Goal: Feedback & Contribution: Contribute content

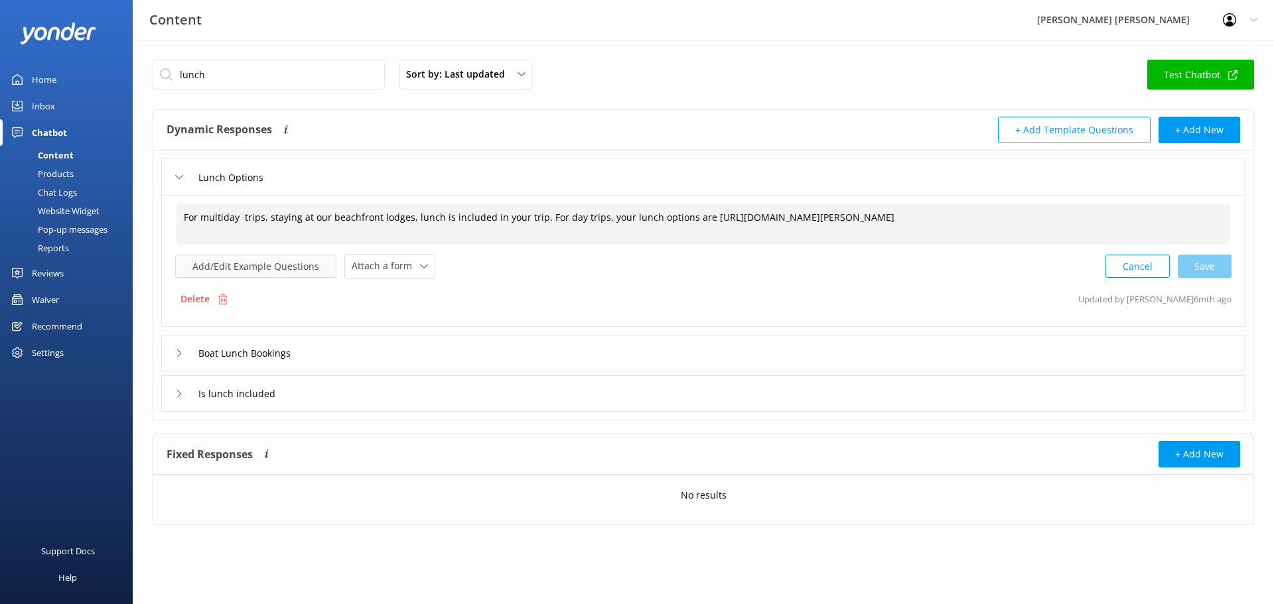
click at [290, 267] on button "Add/Edit Example Questions" at bounding box center [255, 266] width 161 height 23
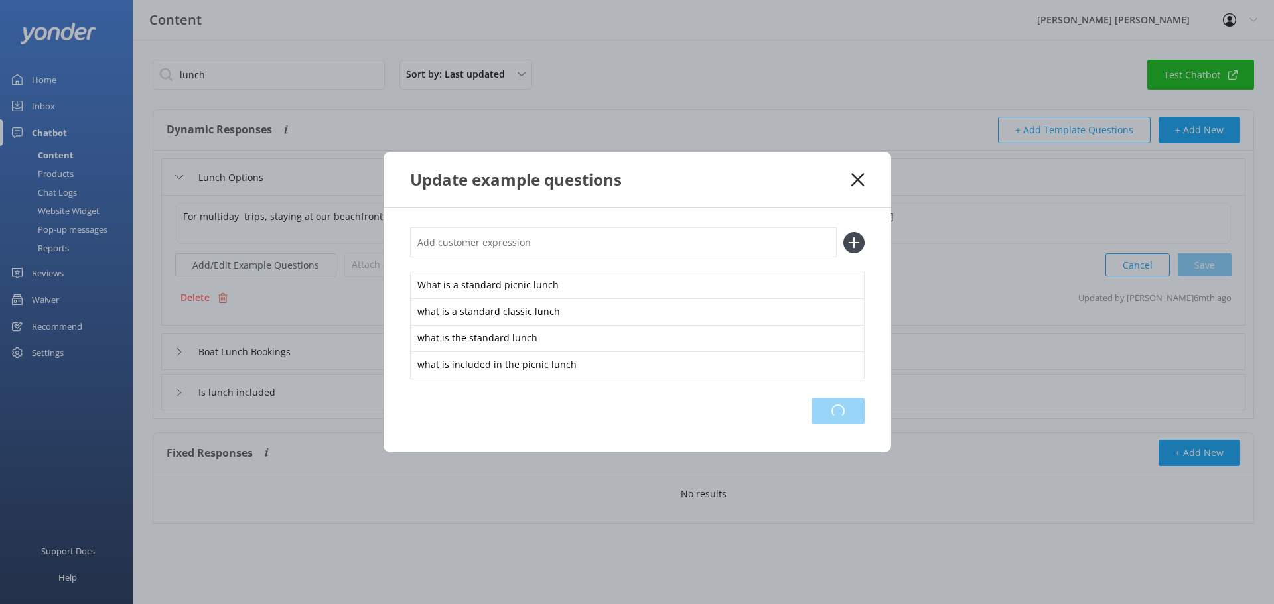
click at [834, 413] on div "Loading.." at bounding box center [837, 411] width 53 height 27
click at [854, 176] on use at bounding box center [857, 179] width 13 height 13
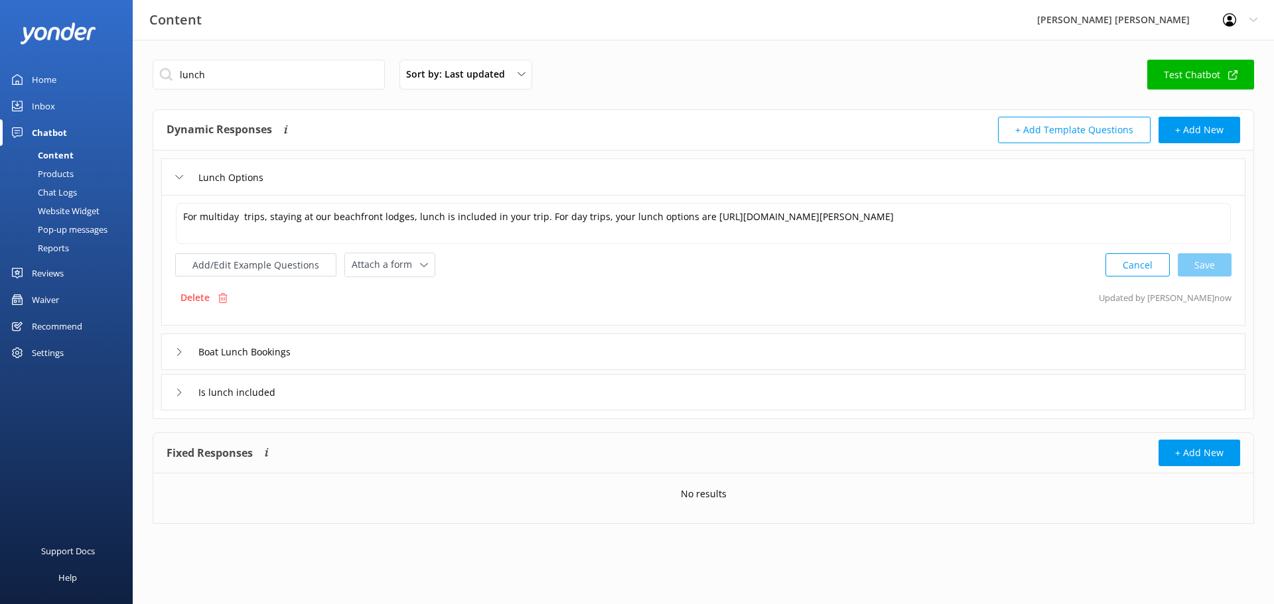
click at [176, 354] on icon at bounding box center [179, 352] width 8 height 8
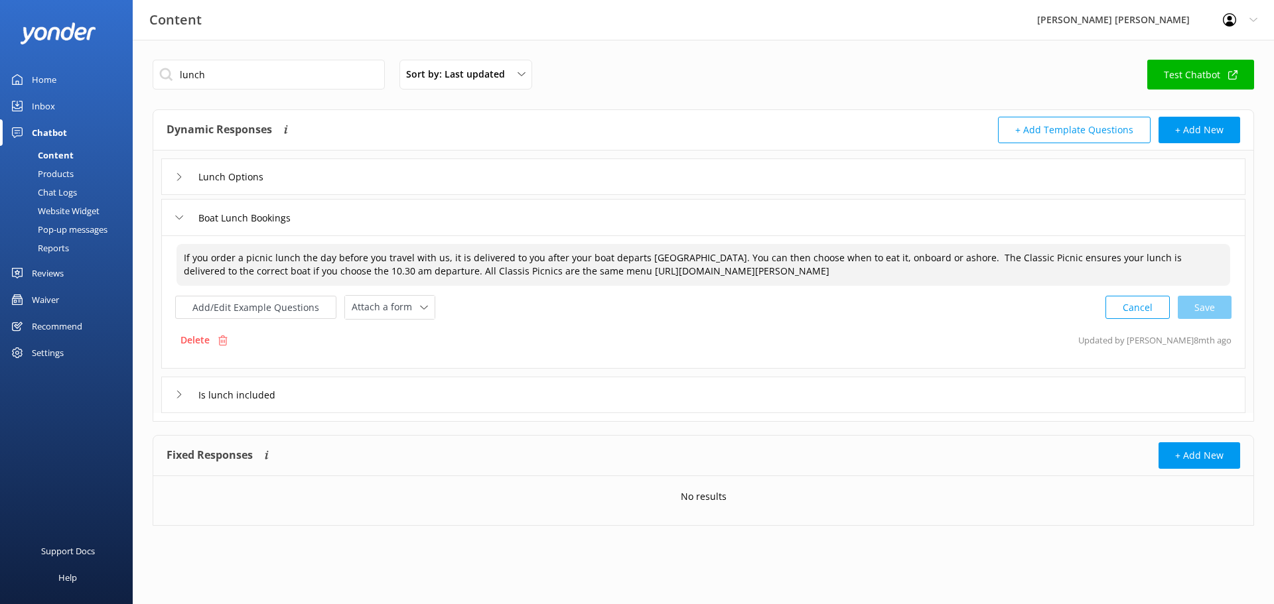
click at [931, 257] on textarea "If you order a picnic lunch the day before you travel with us, it is delivered …" at bounding box center [702, 265] width 1053 height 42
drag, startPoint x: 930, startPoint y: 259, endPoint x: 367, endPoint y: 279, distance: 563.5
click at [367, 279] on textarea "If you order a picnic lunch the day before you travel with us, it is delivered …" at bounding box center [702, 265] width 1053 height 42
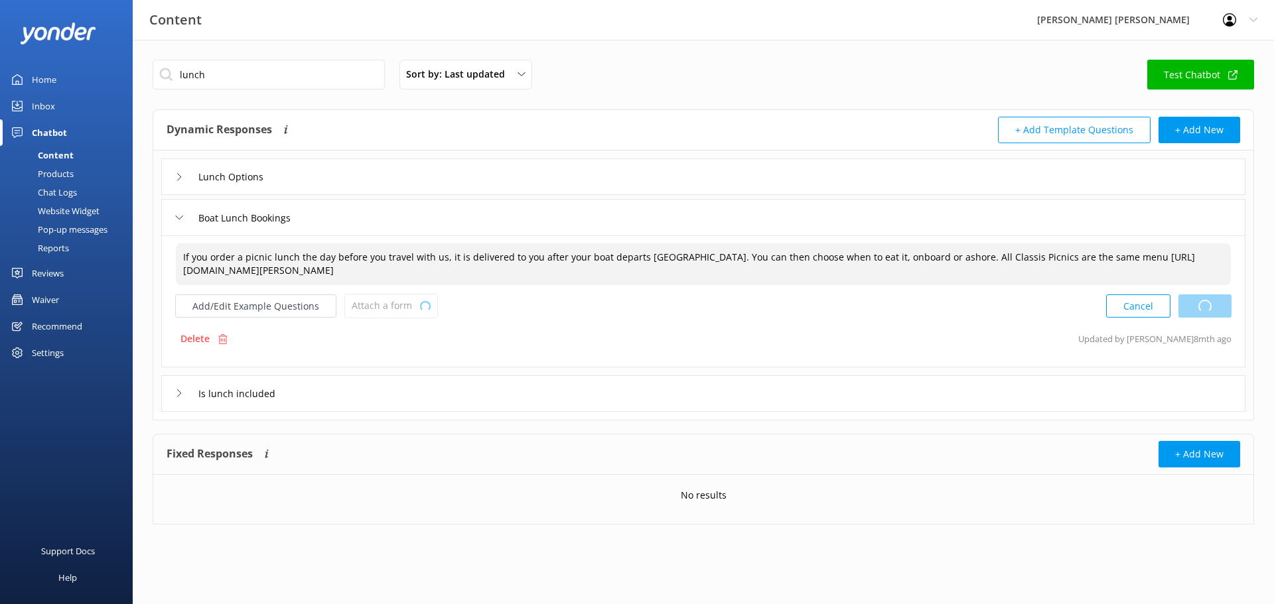
click at [1207, 310] on div "Cancel Loading.." at bounding box center [1168, 306] width 125 height 25
type textarea "If you order a picnic lunch the day before you travel with us, it is delivered …"
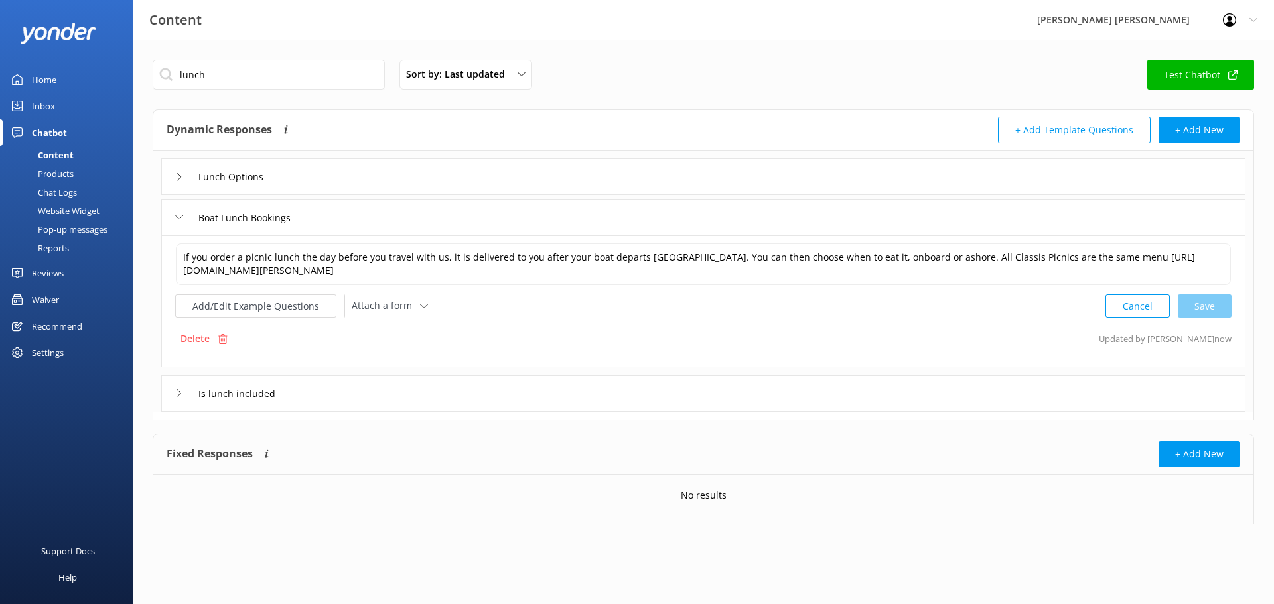
click at [176, 395] on icon at bounding box center [179, 393] width 8 height 8
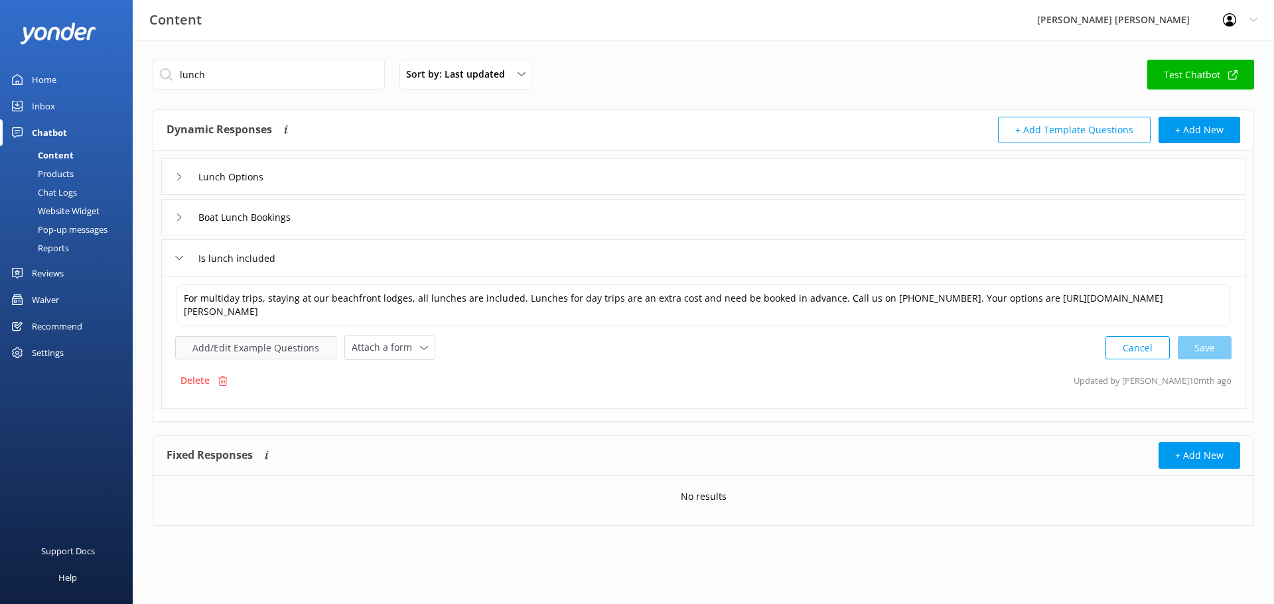
click at [305, 354] on button "Add/Edit Example Questions" at bounding box center [255, 347] width 161 height 23
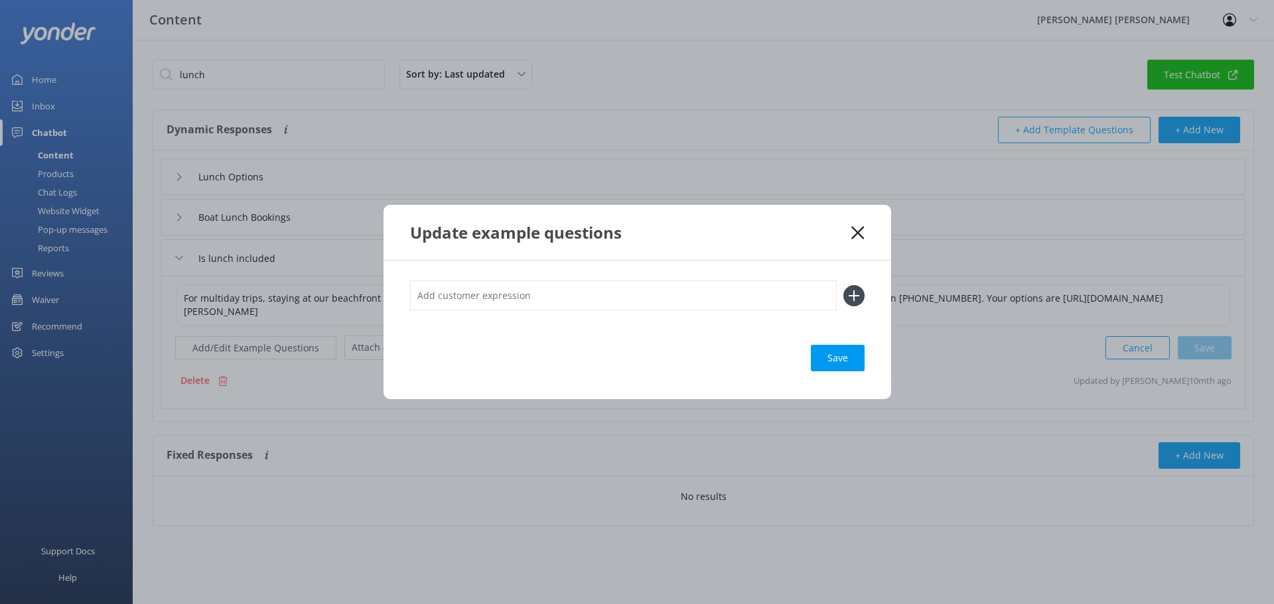
click at [854, 232] on icon at bounding box center [857, 232] width 13 height 13
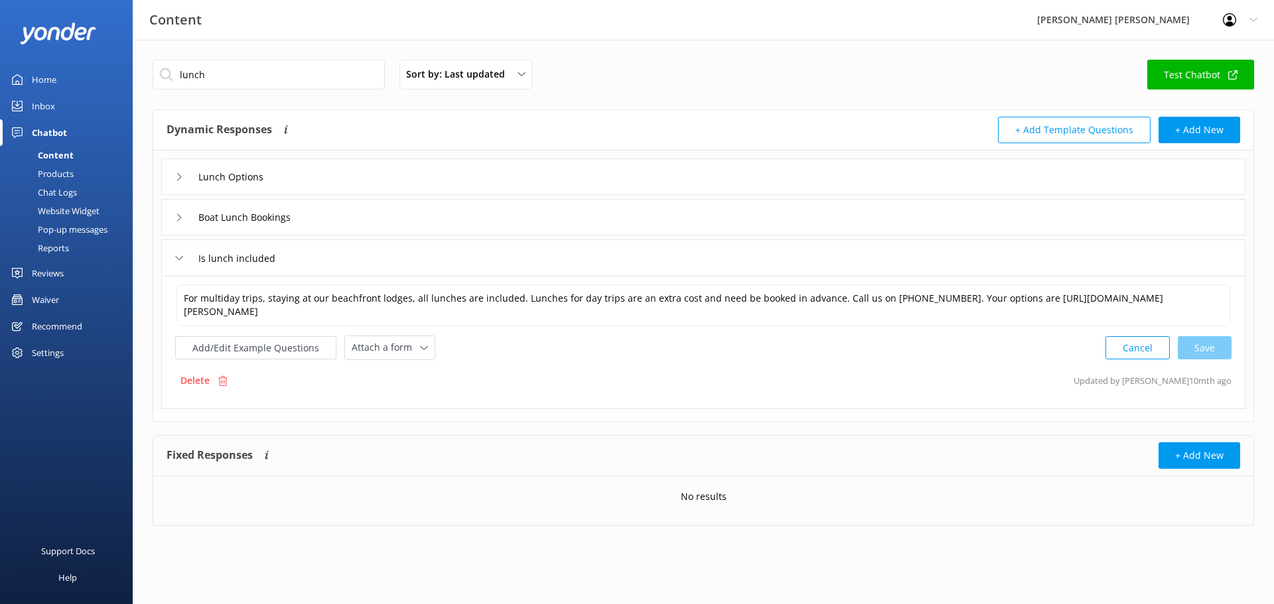
click at [62, 151] on div "Content" at bounding box center [41, 155] width 66 height 19
drag, startPoint x: 262, startPoint y: 78, endPoint x: 147, endPoint y: 105, distance: 117.9
click at [158, 87] on input "lunch" at bounding box center [269, 75] width 232 height 30
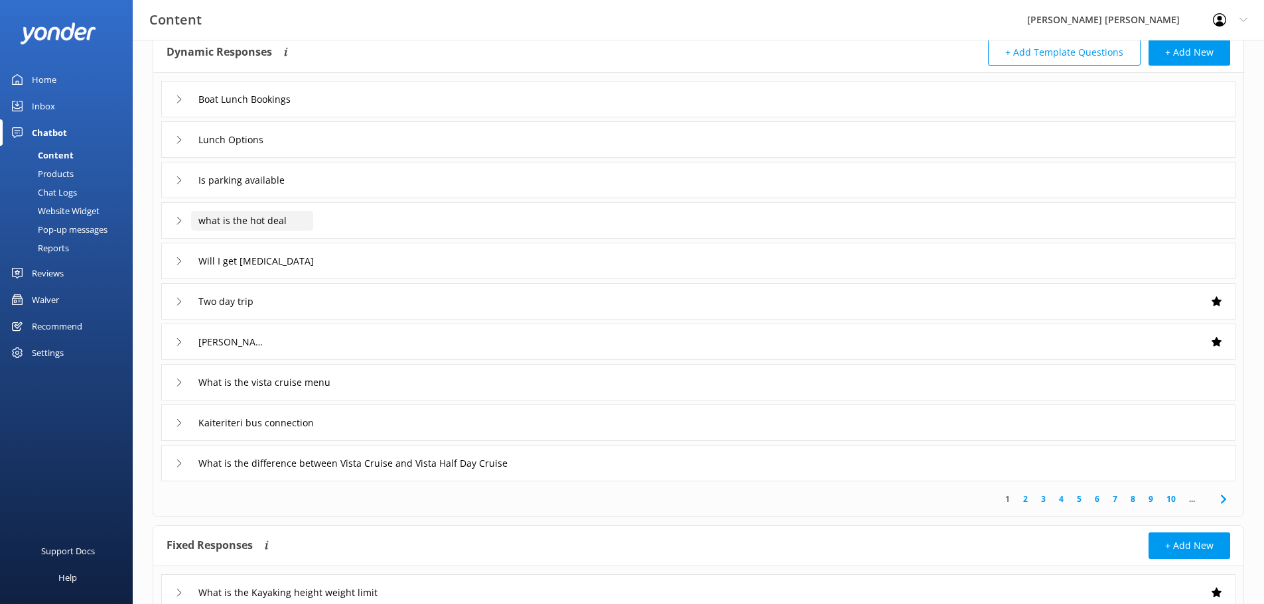
scroll to position [55, 0]
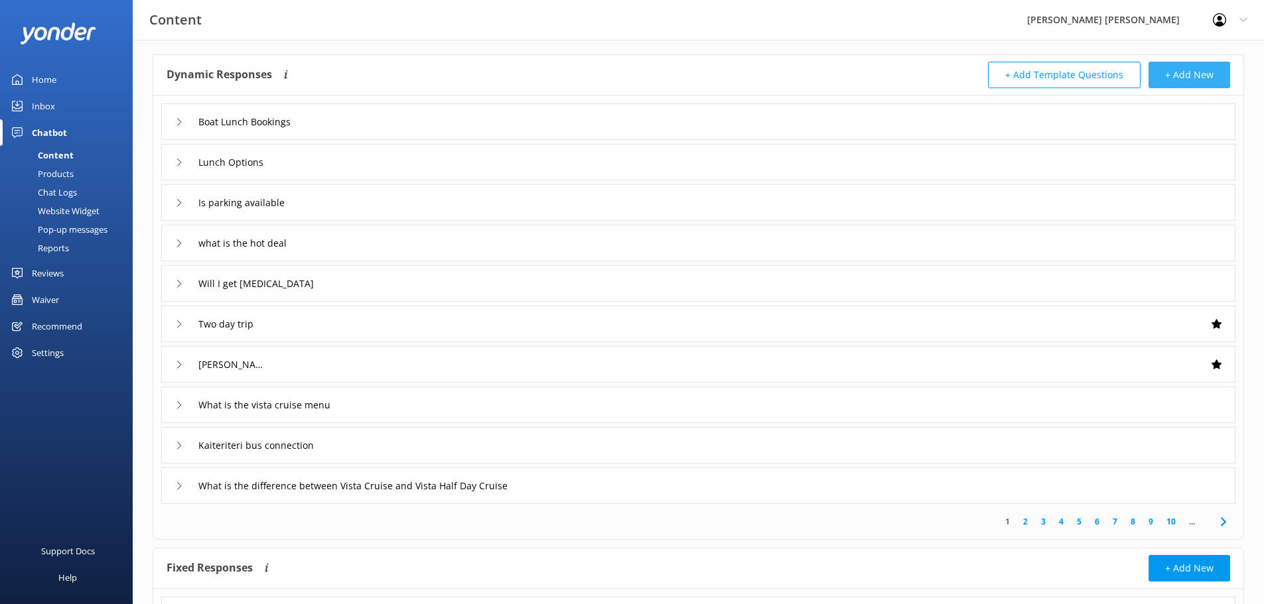
click at [1180, 73] on button "+ Add New" at bounding box center [1189, 75] width 82 height 27
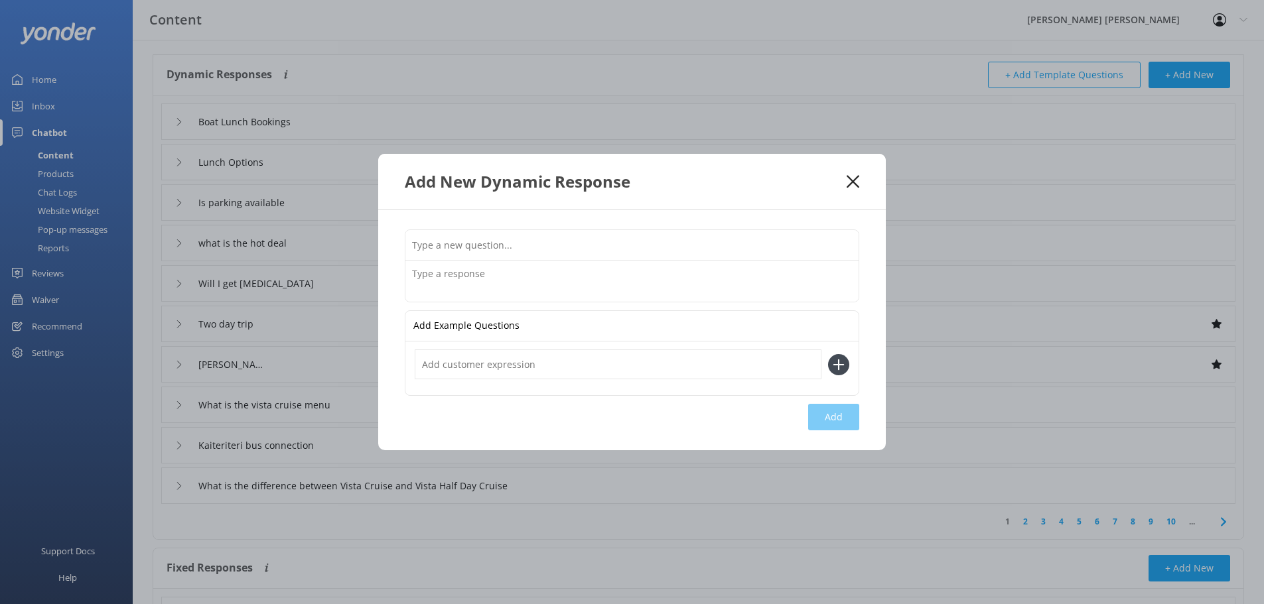
click at [556, 241] on input "text" at bounding box center [631, 245] width 453 height 30
type input "[MEDICAL_DATA]"
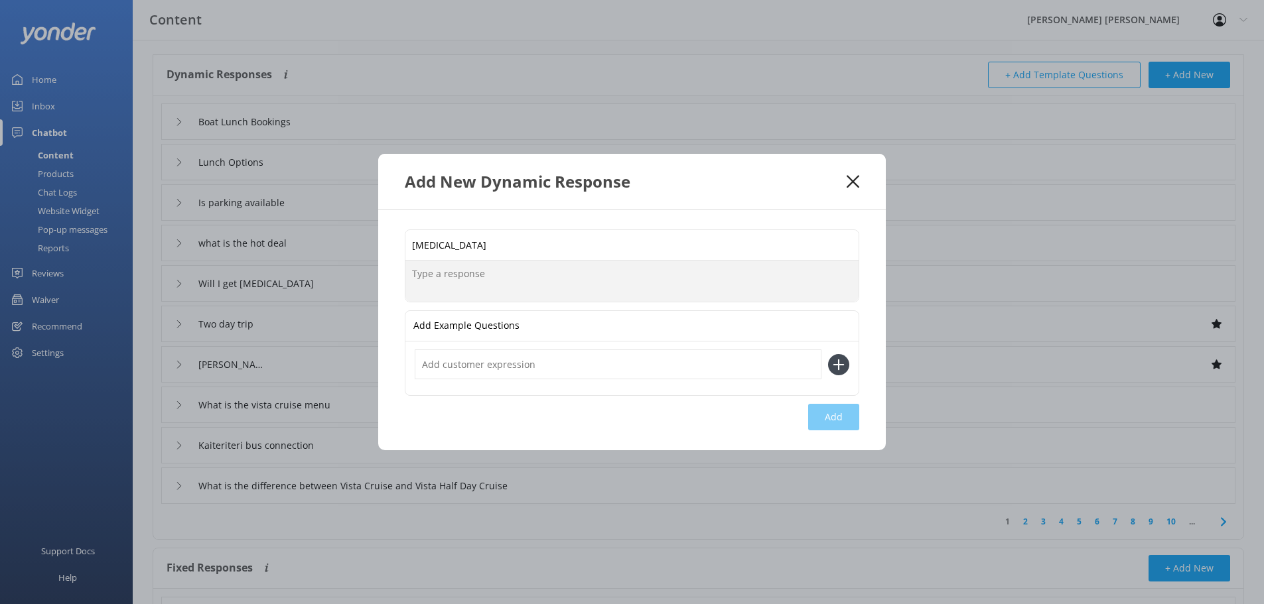
click at [519, 267] on textarea at bounding box center [631, 281] width 453 height 41
click at [600, 271] on textarea "For multiday trips staying at our lodges, any allergy can be catered for if" at bounding box center [631, 281] width 453 height 41
click at [626, 273] on textarea "For multiday trips staying at our lodges, all allergy can be catered for if" at bounding box center [631, 281] width 453 height 41
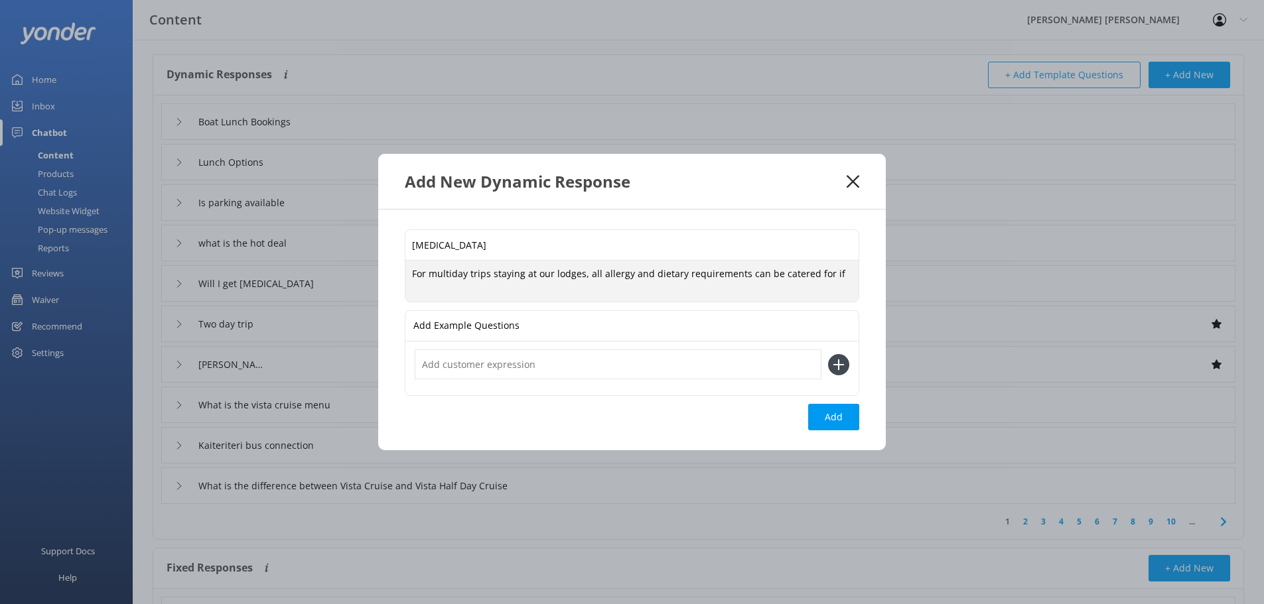
click at [831, 276] on textarea "For multiday trips staying at our lodges, all allergy and dietary requirements …" at bounding box center [631, 281] width 453 height 41
drag, startPoint x: 442, startPoint y: 285, endPoint x: 450, endPoint y: 296, distance: 13.4
click at [442, 285] on textarea "For multiday trips staying at our lodges, all allergy and dietary requirements …" at bounding box center [631, 281] width 453 height 42
click at [612, 285] on textarea "For multiday trips staying at our lodges, all allergy and dietary requirements …" at bounding box center [631, 281] width 453 height 42
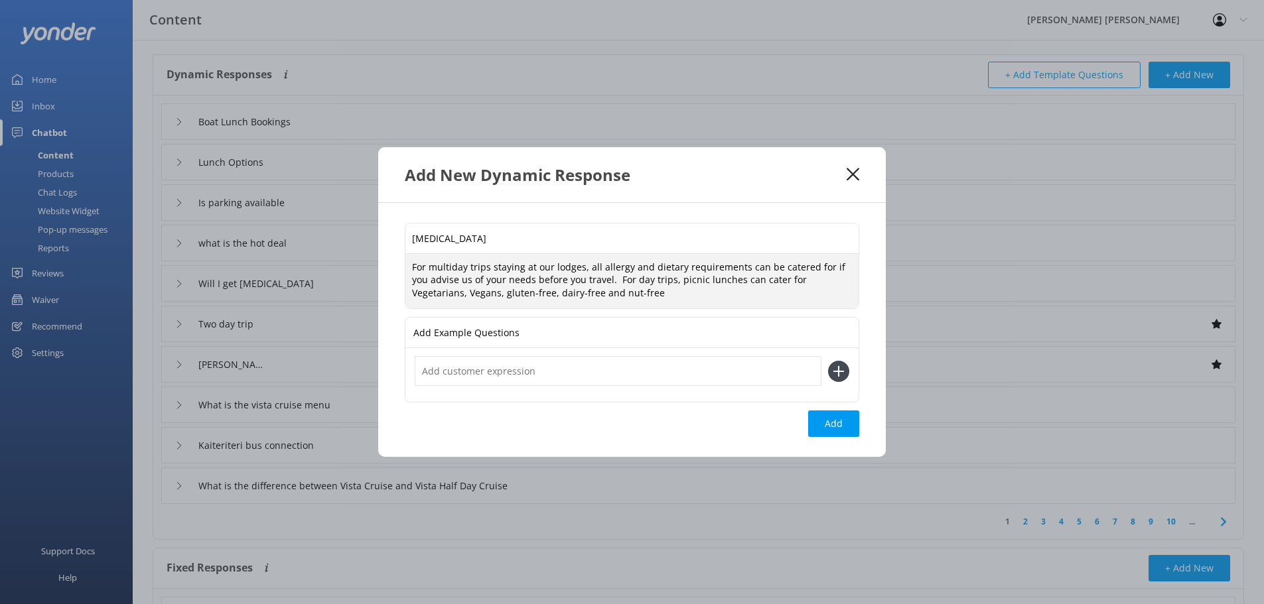
click at [657, 282] on textarea "For multiday trips staying at our lodges, all allergy and dietary requirements …" at bounding box center [631, 281] width 453 height 55
drag, startPoint x: 771, startPoint y: 279, endPoint x: 721, endPoint y: 281, distance: 49.8
click at [721, 281] on textarea "For multiday trips staying at our lodges, all allergy and dietary requirements …" at bounding box center [631, 281] width 453 height 55
click at [836, 281] on textarea "For multiday trips staying at our lodges, all allergy and dietary requirements …" at bounding box center [631, 281] width 453 height 55
click at [418, 294] on textarea "For multiday trips staying at our lodges, all allergy and dietary requirements …" at bounding box center [631, 281] width 453 height 55
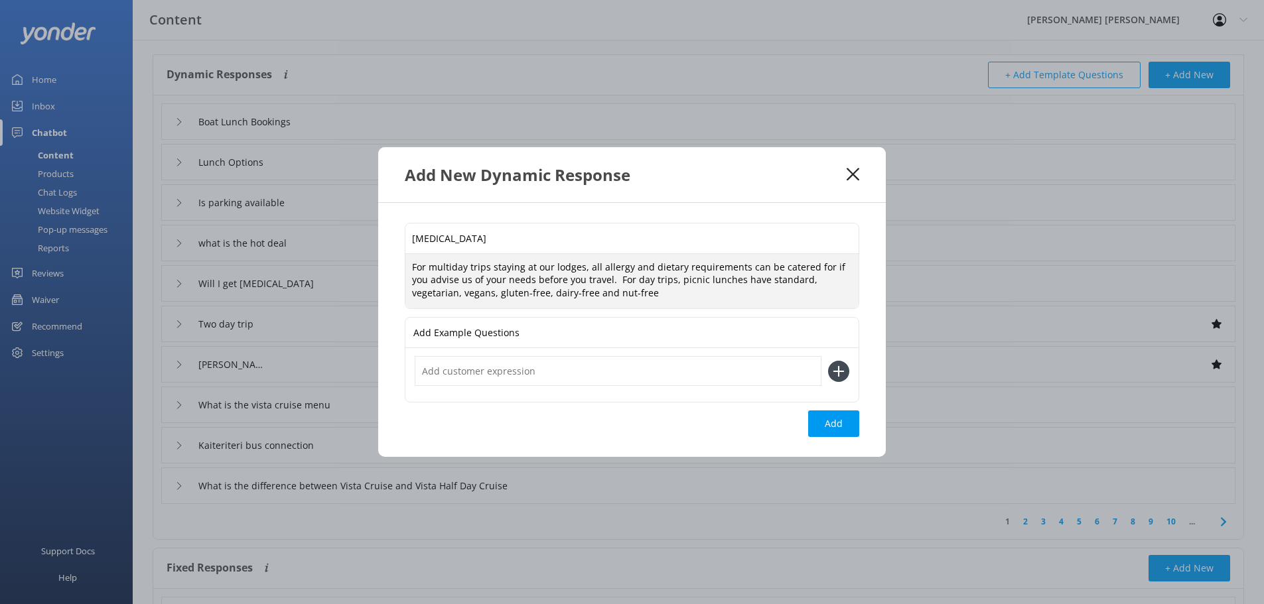
click at [622, 294] on textarea "For multiday trips staying at our lodges, all allergy and dietary requirements …" at bounding box center [631, 281] width 453 height 55
click at [441, 293] on textarea "For multiday trips staying at our lodges, all allergy and dietary requirements …" at bounding box center [631, 281] width 453 height 55
type textarea "For multiday trips staying at our lodges, all allergy and dietary requirements …"
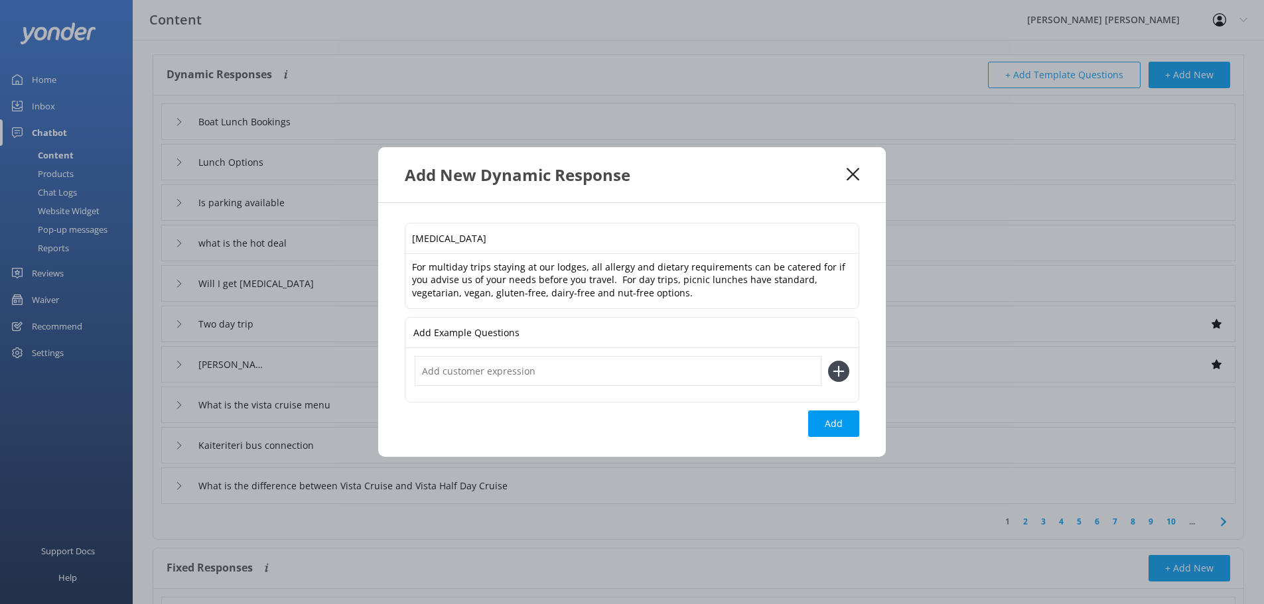
click at [453, 374] on input "text" at bounding box center [618, 371] width 407 height 30
type input "[MEDICAL_DATA]"
click at [838, 372] on use at bounding box center [838, 371] width 11 height 11
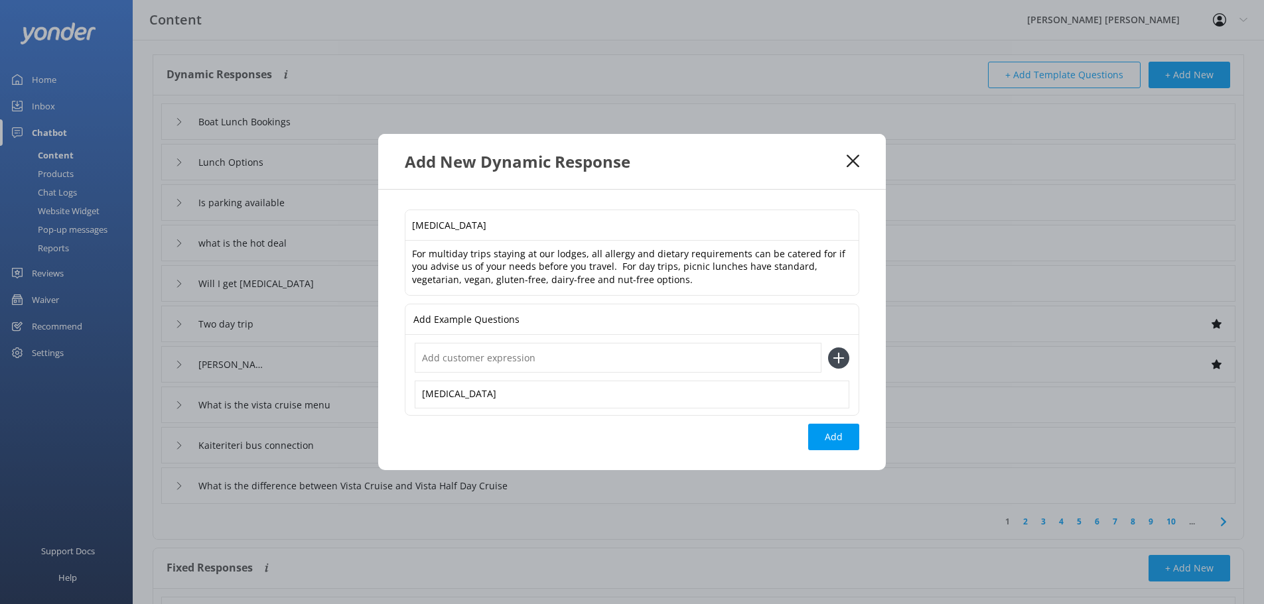
click at [620, 361] on input "text" at bounding box center [618, 358] width 407 height 30
drag, startPoint x: 462, startPoint y: 360, endPoint x: 515, endPoint y: 398, distance: 65.5
click at [515, 398] on div "[MEDICAL_DATA]" at bounding box center [632, 395] width 434 height 28
click at [472, 357] on input "I'm alergice to gluten" at bounding box center [618, 358] width 407 height 30
click at [444, 358] on input "I'm alergic to gluten" at bounding box center [618, 358] width 407 height 30
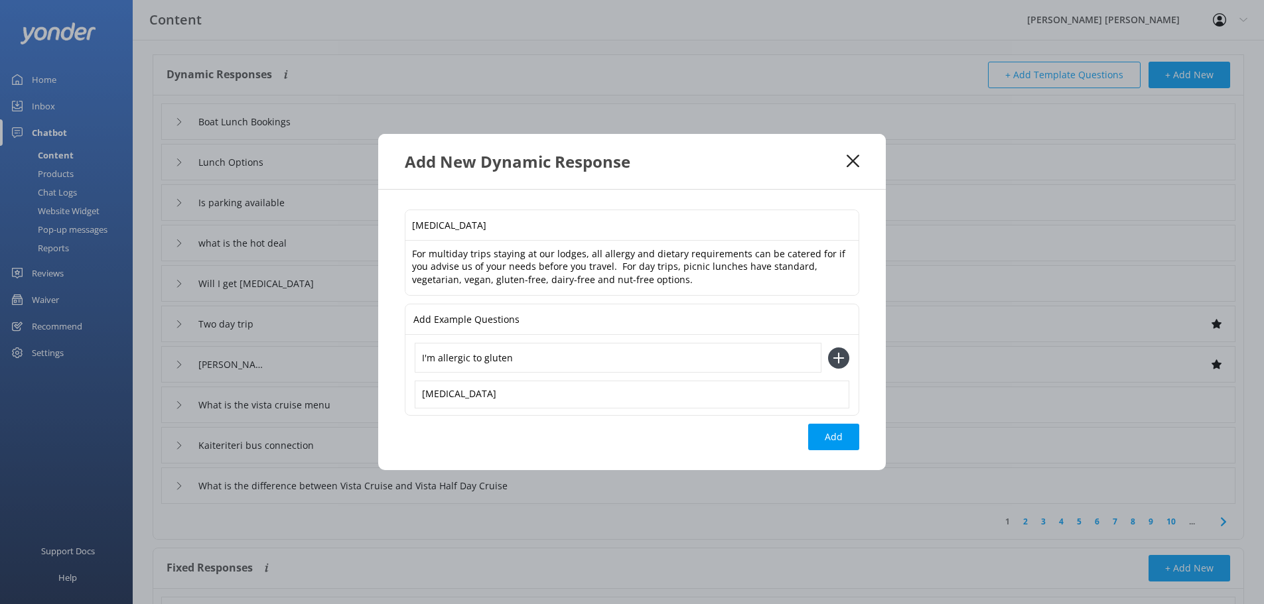
click at [523, 356] on input "I'm allergic to gluten" at bounding box center [618, 358] width 407 height 30
type input "I'm allergic to gluten"
click at [838, 355] on use at bounding box center [838, 358] width 11 height 11
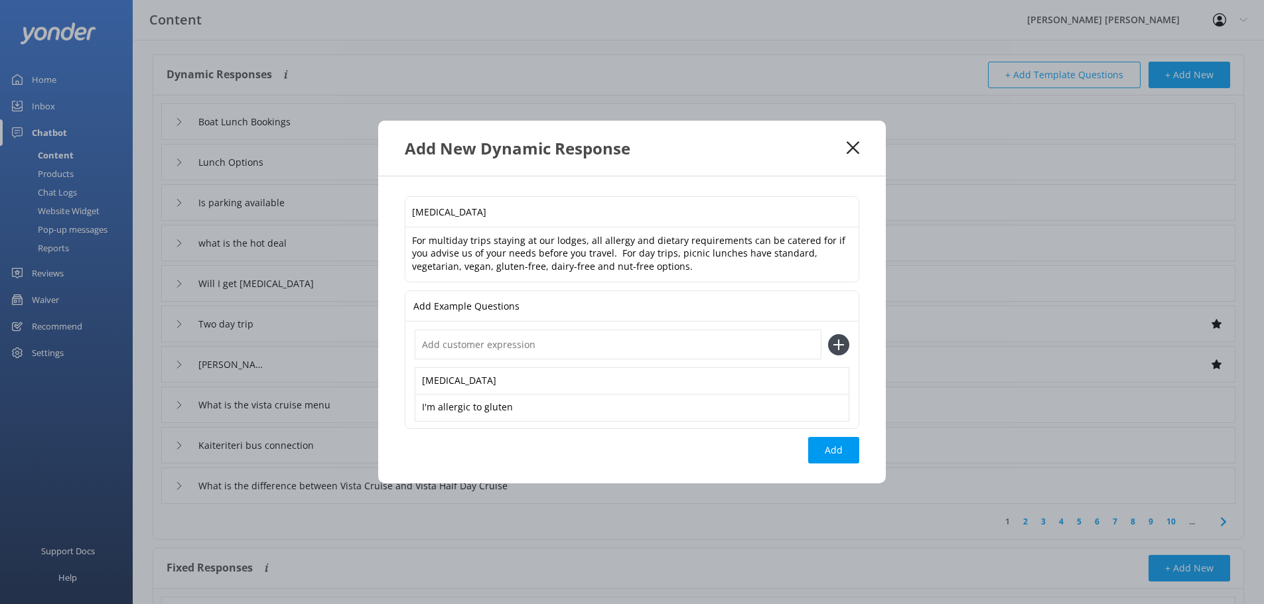
click at [515, 349] on input "text" at bounding box center [618, 345] width 407 height 30
type input "coeliac"
drag, startPoint x: 460, startPoint y: 344, endPoint x: 370, endPoint y: 346, distance: 89.6
click at [370, 346] on div "Add New Dynamic Response [MEDICAL_DATA] For multiday trips staying at our lodge…" at bounding box center [632, 302] width 1264 height 604
click at [838, 348] on use at bounding box center [838, 345] width 11 height 11
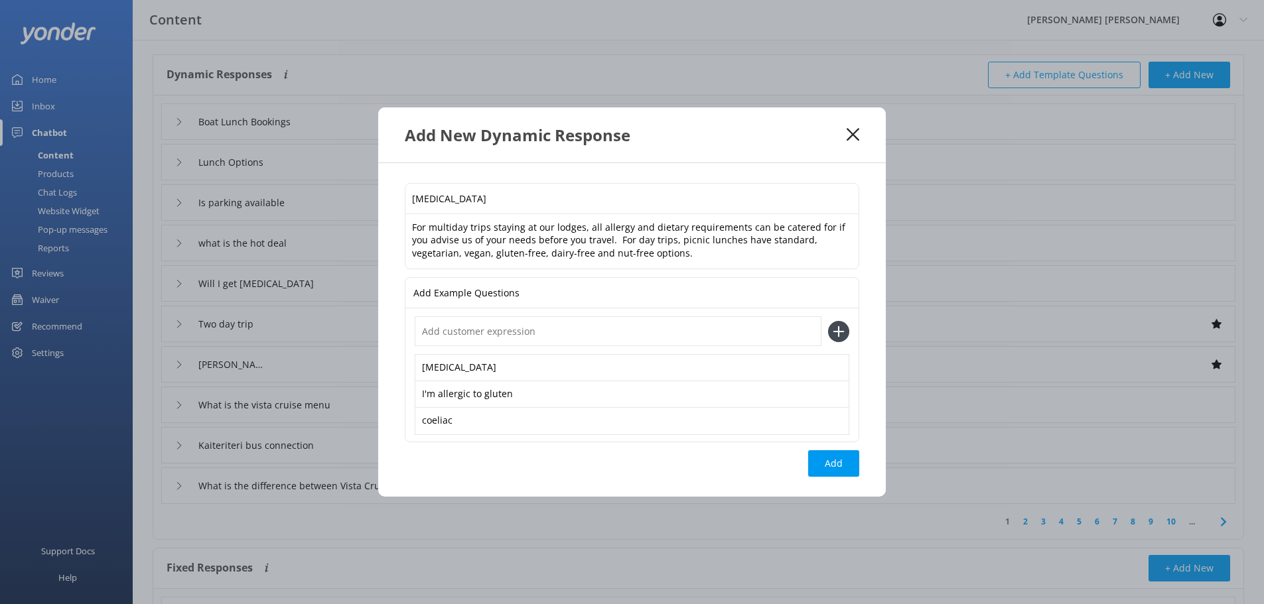
click at [628, 334] on input "text" at bounding box center [618, 331] width 407 height 30
type input "[DEMOGRAPHIC_DATA] diet"
click at [838, 334] on use at bounding box center [838, 331] width 11 height 11
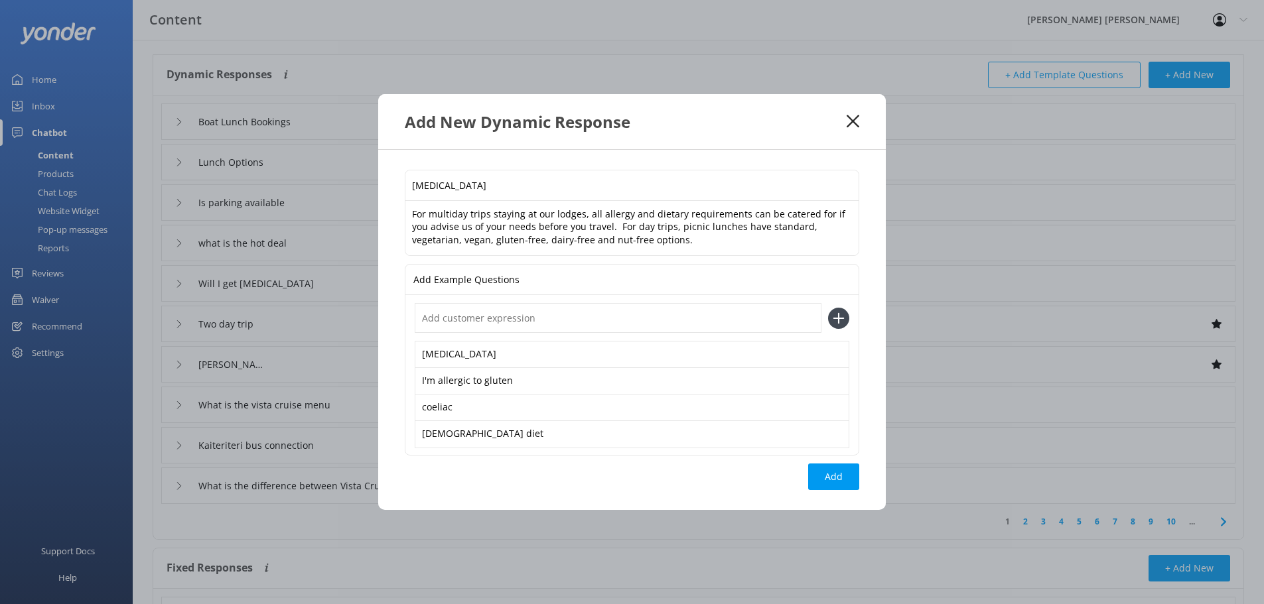
click at [633, 310] on input "text" at bounding box center [618, 318] width 407 height 30
type input "d"
type input "vegetarian"
click at [836, 318] on use at bounding box center [838, 318] width 11 height 11
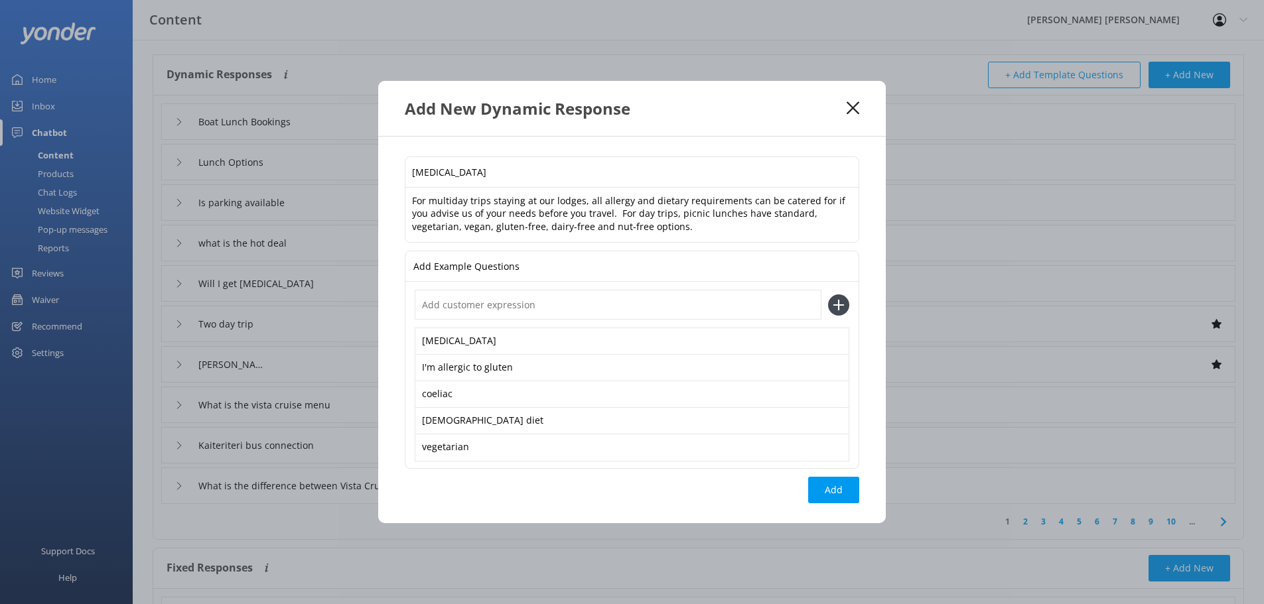
click at [601, 304] on input "text" at bounding box center [618, 305] width 407 height 30
type input "I am allergic"
click at [846, 308] on icon at bounding box center [838, 305] width 21 height 21
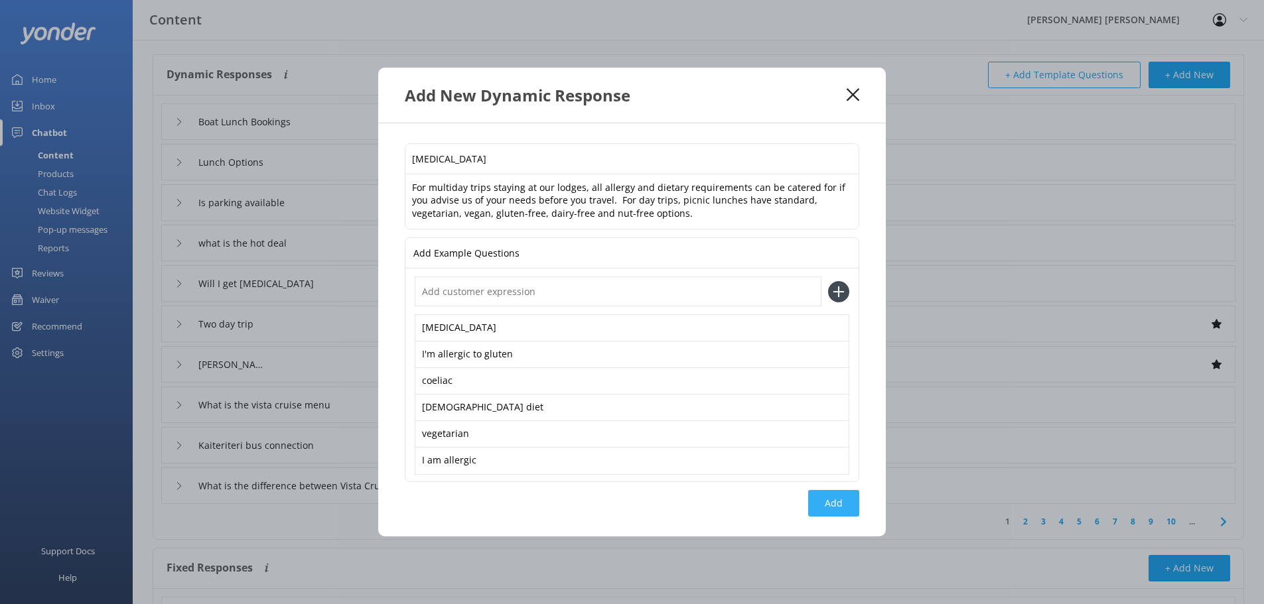
click at [836, 500] on button "Add" at bounding box center [833, 503] width 51 height 27
type input "[MEDICAL_DATA]"
type input "Boat Lunch Bookings"
type input "Lunch Options"
type input "Is parking available"
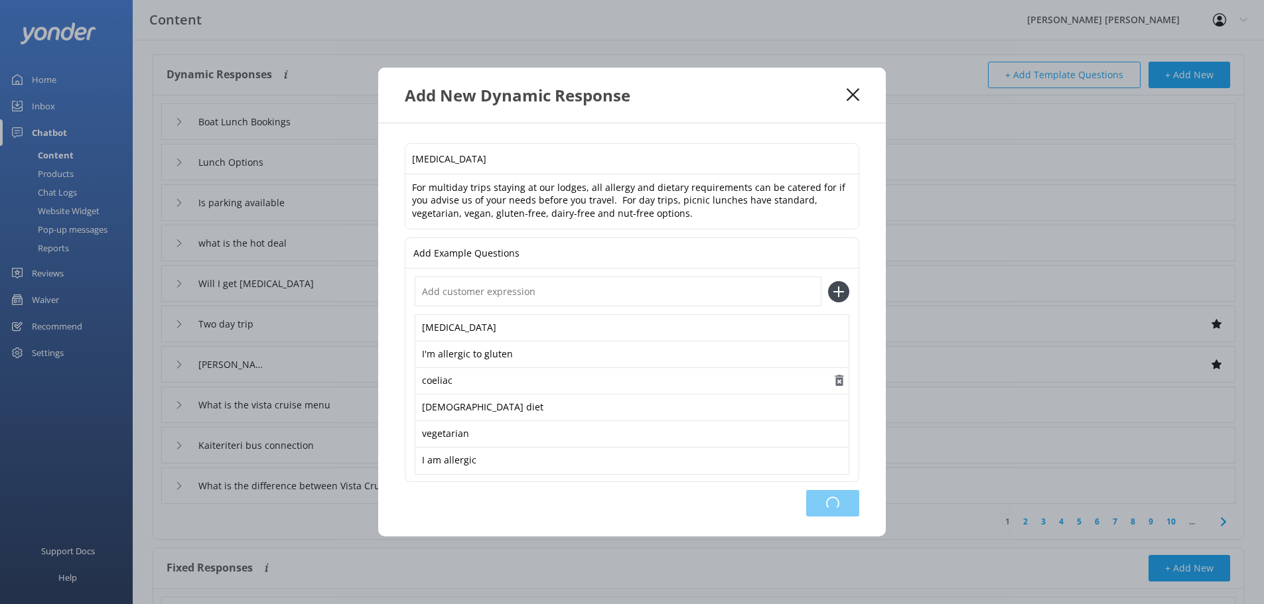
type input "what is the hot deal"
type input "Will I get [MEDICAL_DATA]"
type input "Two day trip"
type input "[PERSON_NAME]"
type input "What is the vista cruise menu"
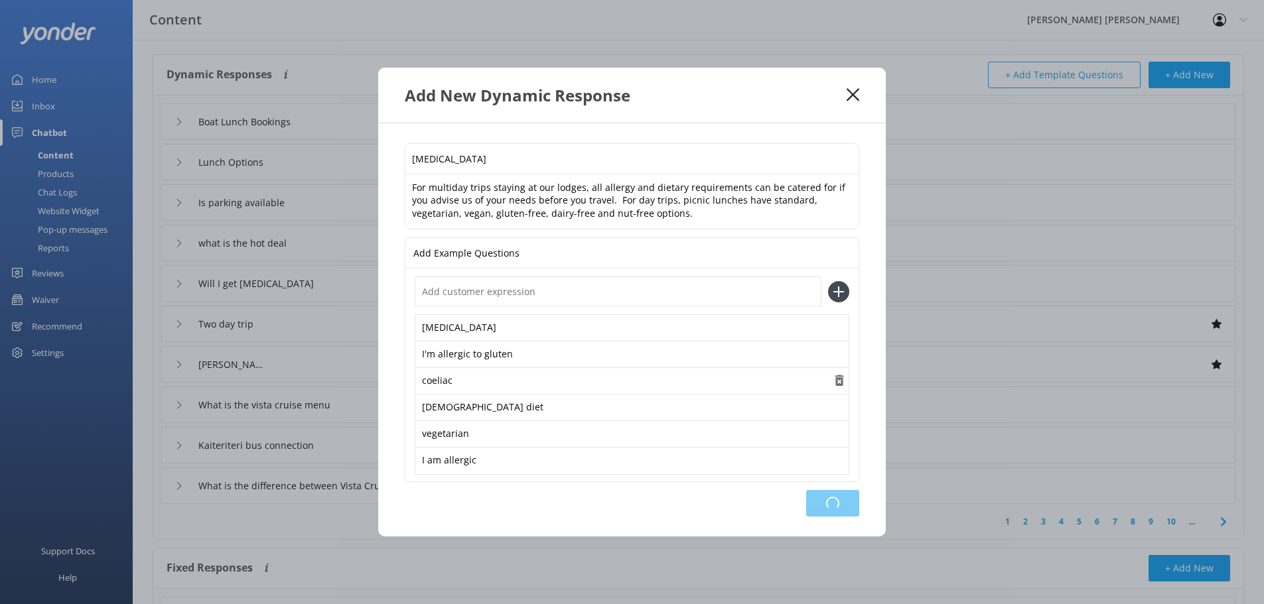
type input "Kaiteriteri bus connection"
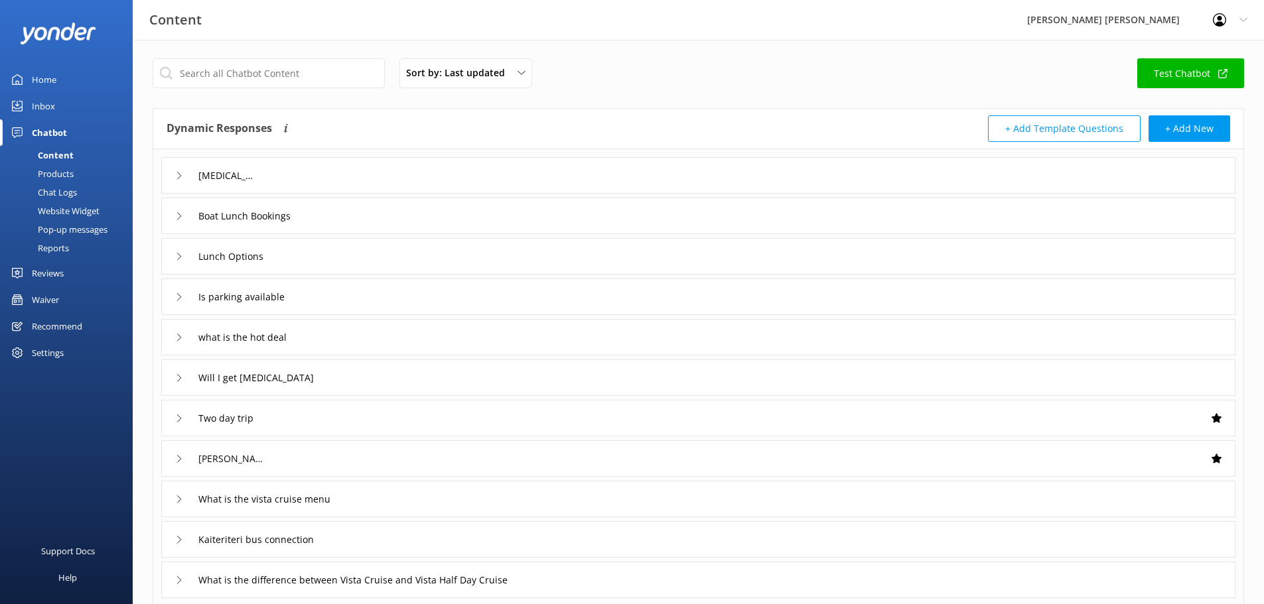
scroll to position [0, 0]
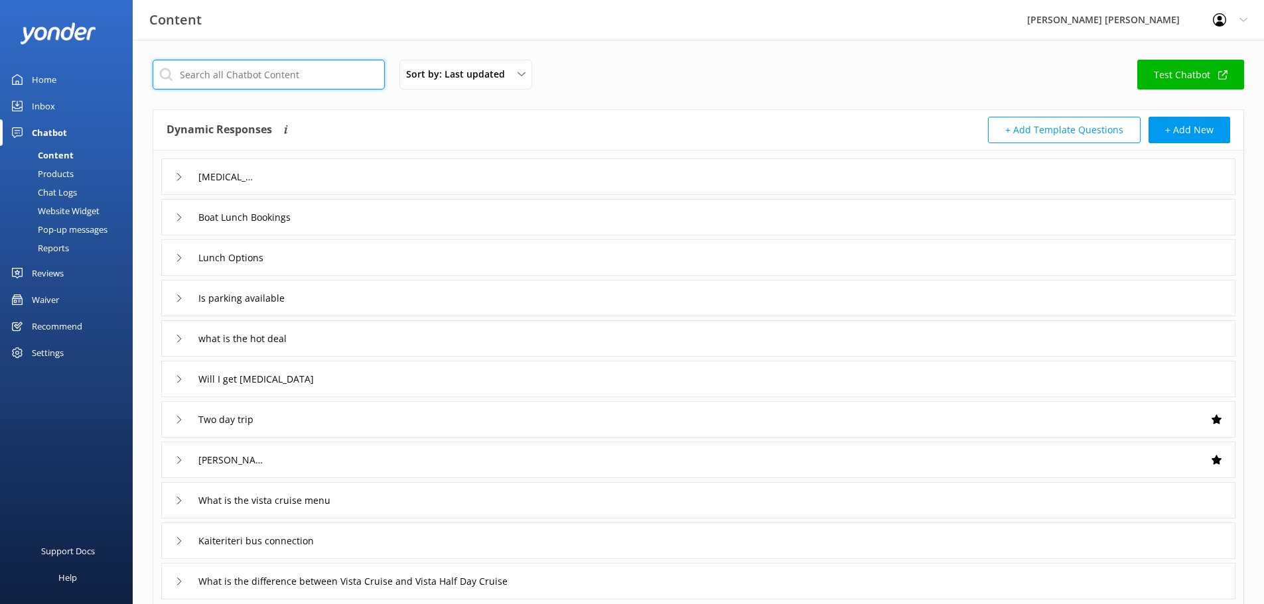
click at [224, 71] on input "text" at bounding box center [269, 75] width 232 height 30
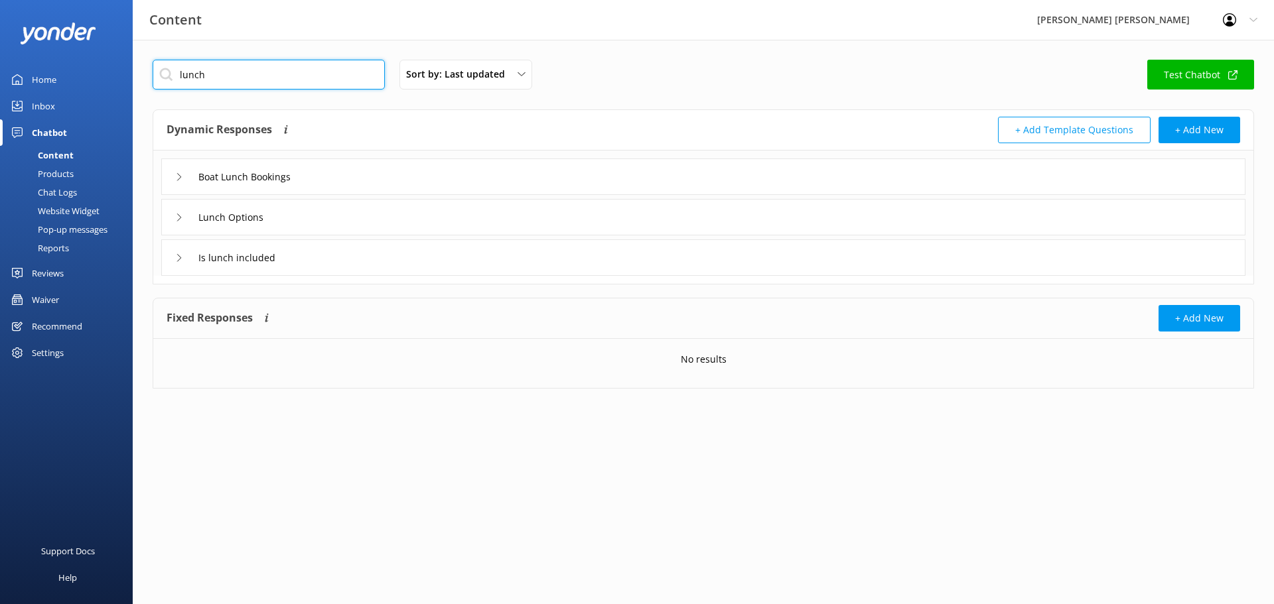
type input "lunch"
click at [179, 175] on icon at bounding box center [179, 177] width 8 height 8
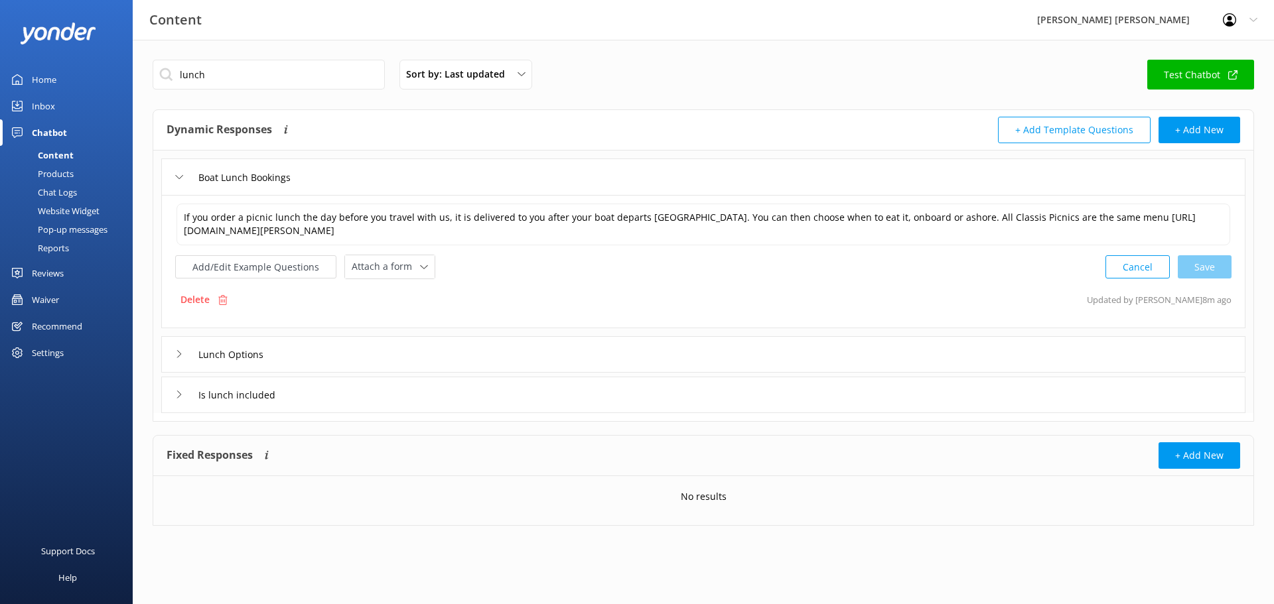
click at [178, 353] on icon at bounding box center [179, 354] width 8 height 8
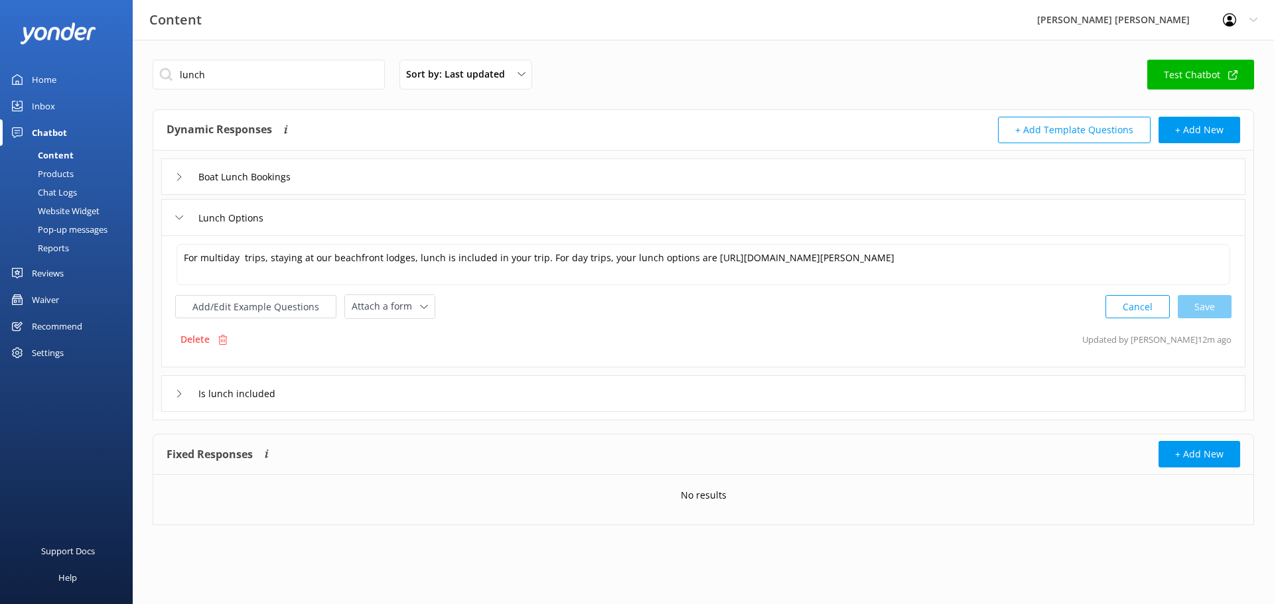
click at [180, 393] on use at bounding box center [179, 393] width 4 height 7
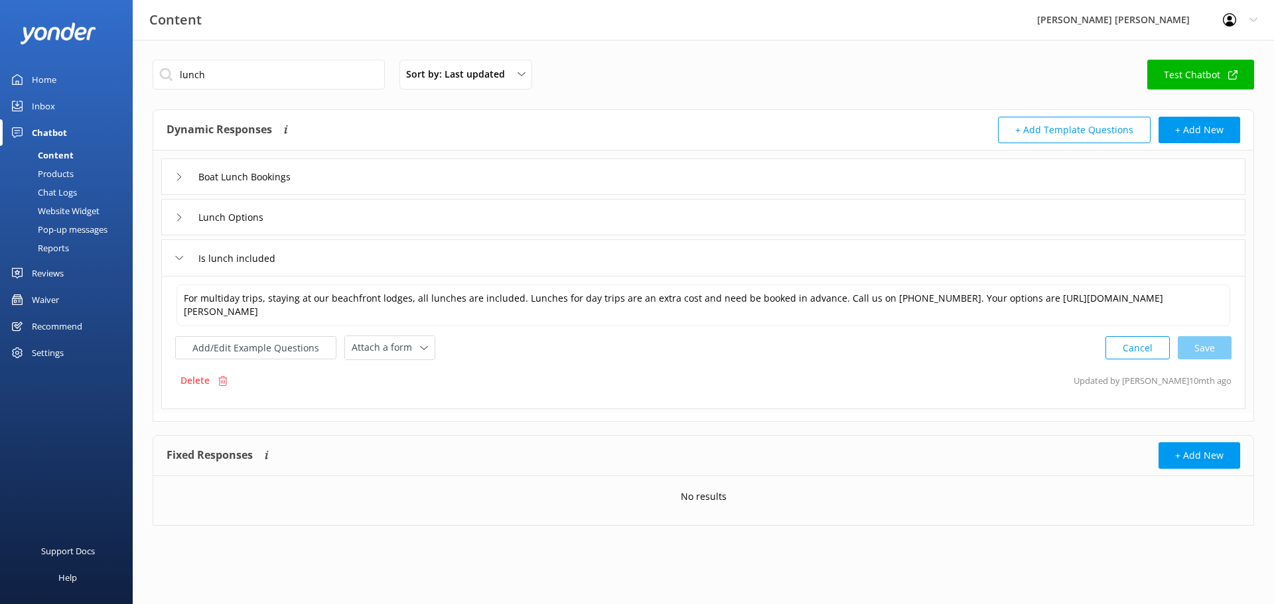
click at [50, 172] on div "Products" at bounding box center [41, 174] width 66 height 19
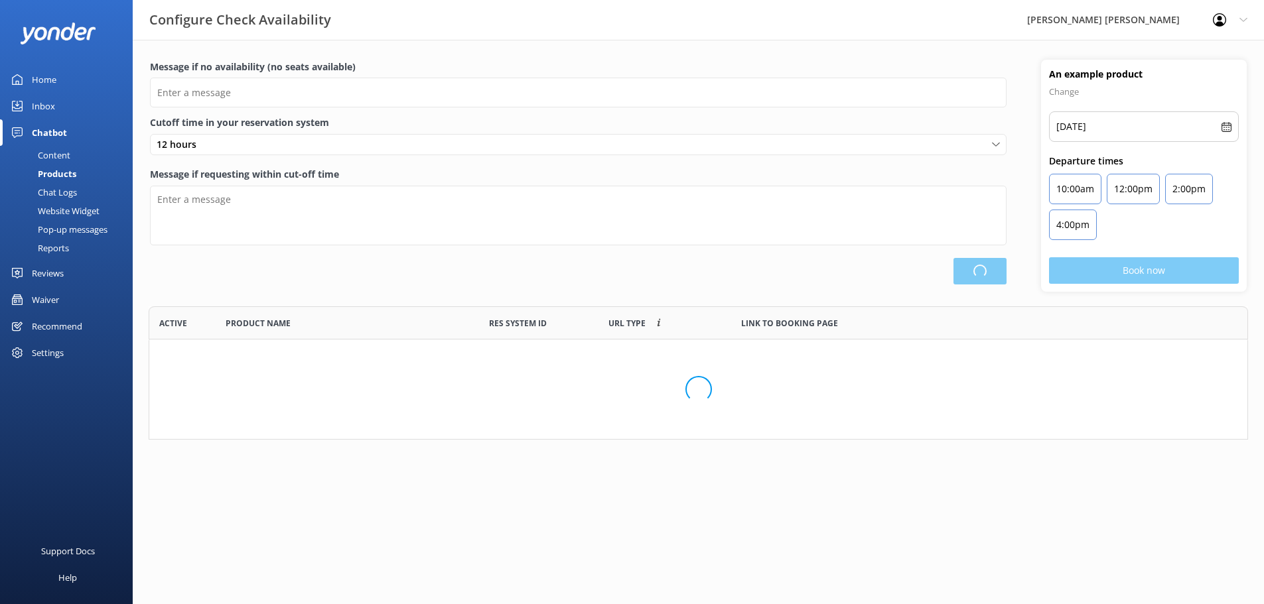
scroll to position [389, 1088]
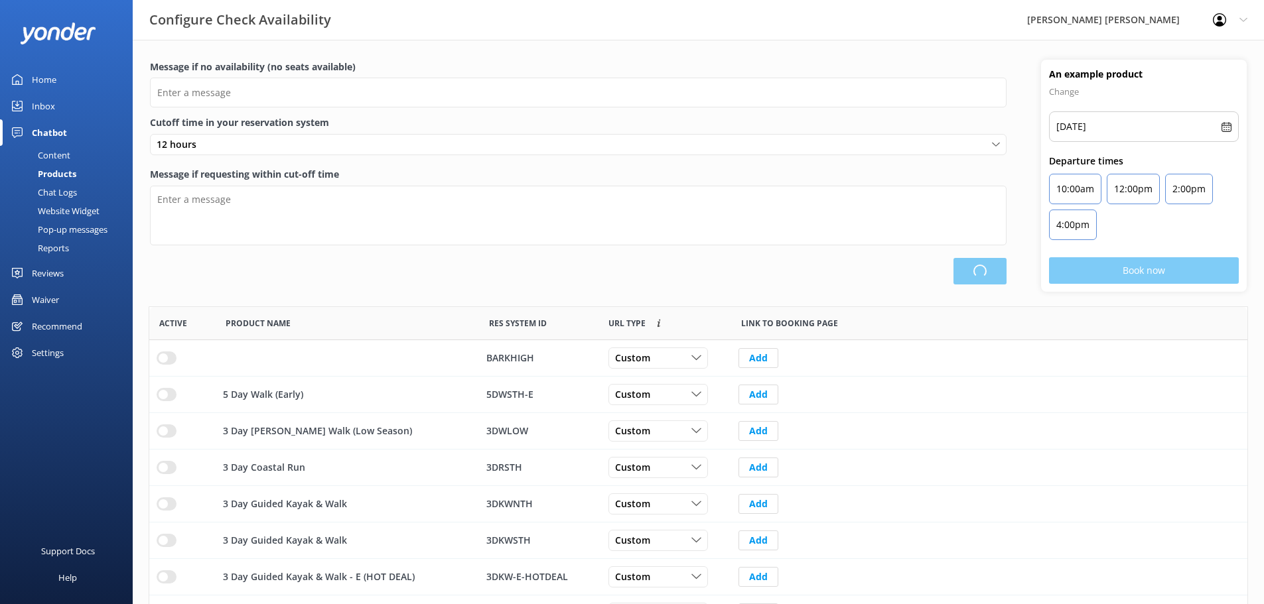
type input "There are no seats available, please check an alternative day"
type textarea "Our online booking system closes {hours} prior to departure. Please contact us …"
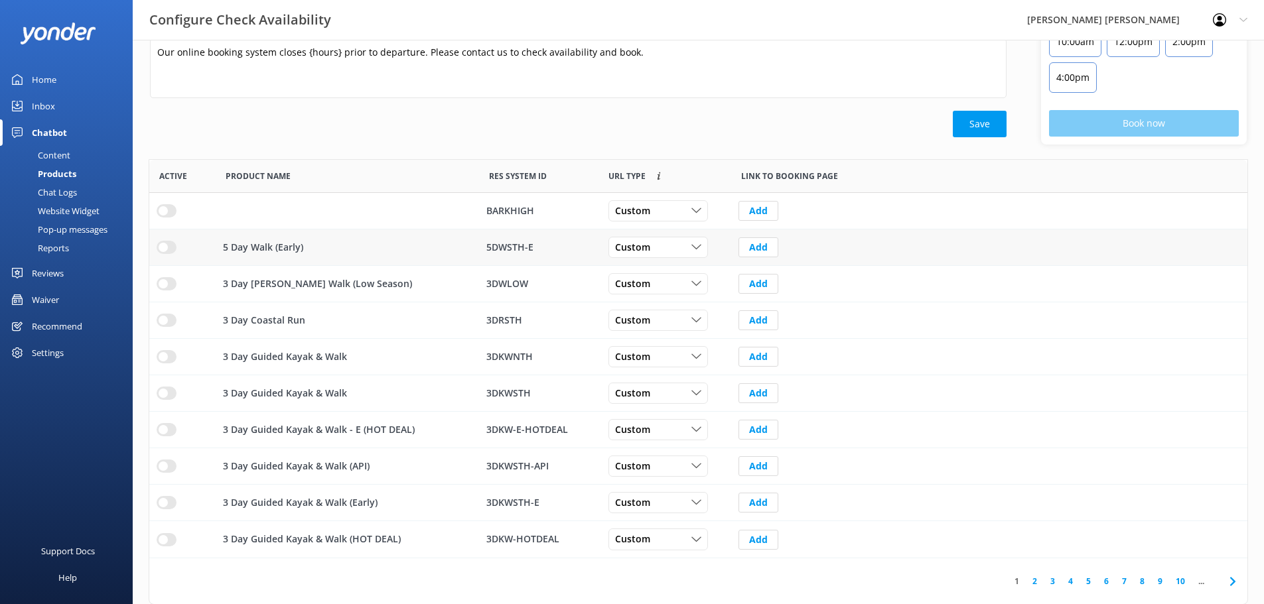
scroll to position [148, 0]
click at [1089, 578] on link "5" at bounding box center [1088, 580] width 18 height 13
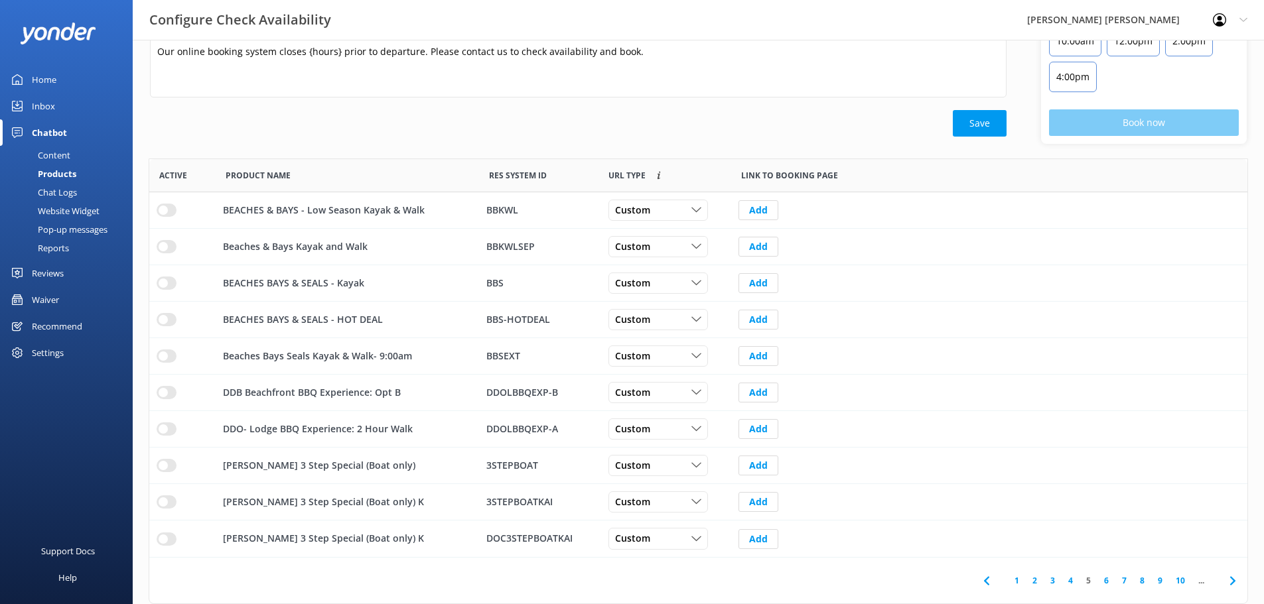
click at [1129, 575] on link "7" at bounding box center [1124, 580] width 18 height 13
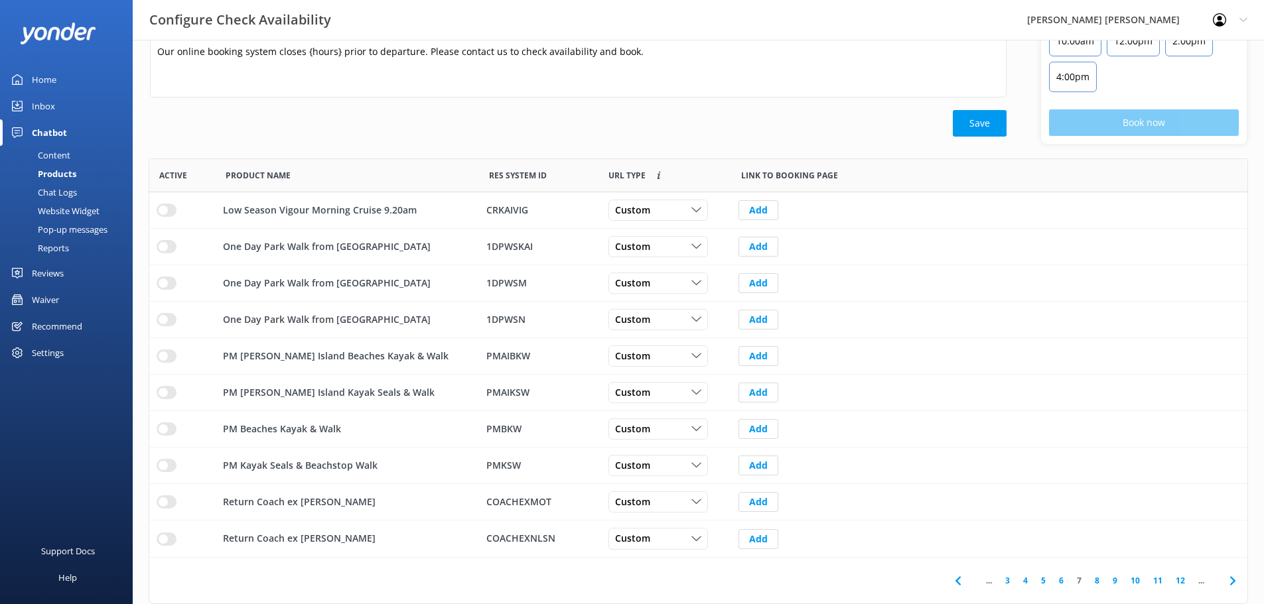
click at [1183, 579] on link "12" at bounding box center [1180, 580] width 23 height 13
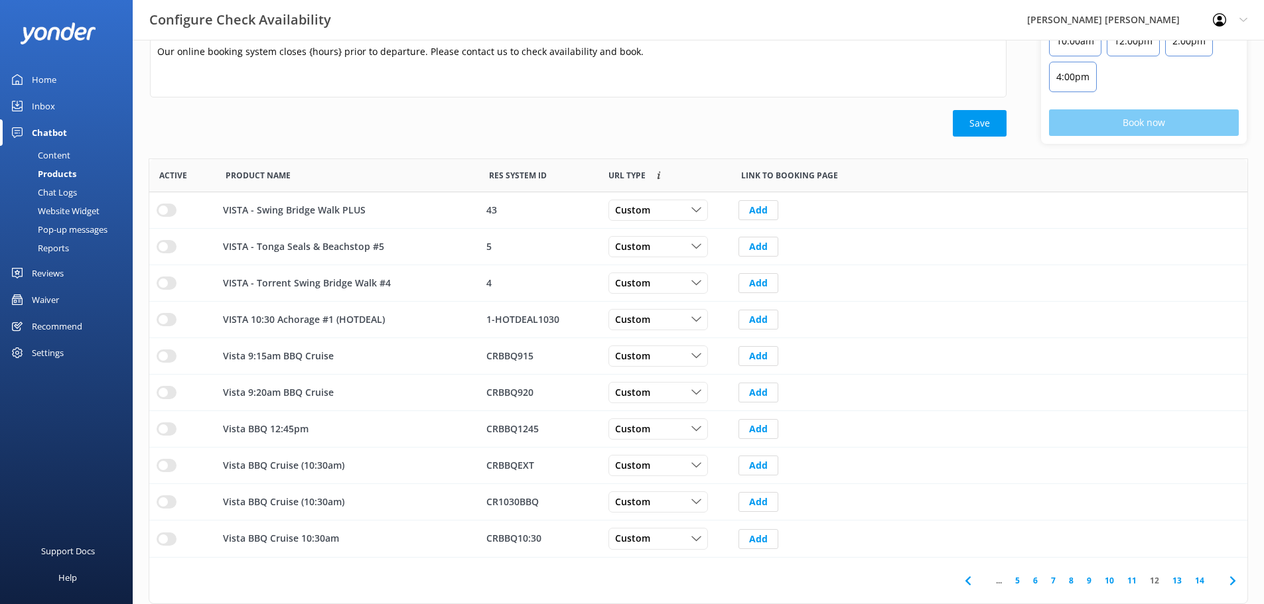
click at [1156, 582] on link "12" at bounding box center [1154, 580] width 23 height 13
click at [1071, 584] on link "8" at bounding box center [1071, 580] width 18 height 13
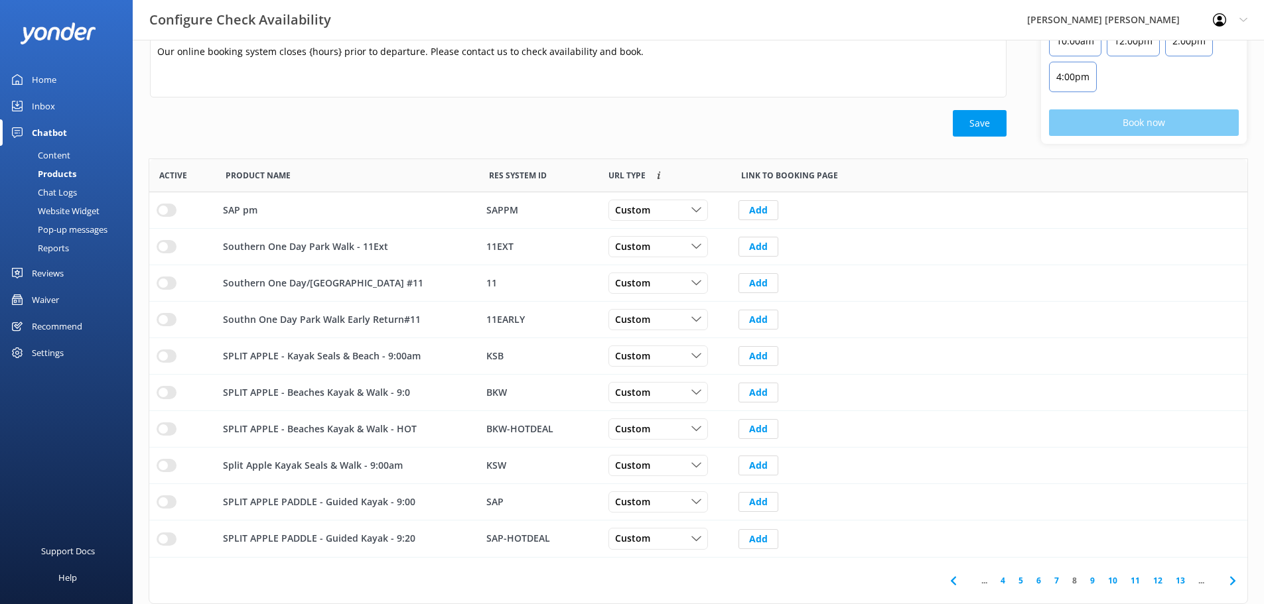
click at [1056, 586] on link "7" at bounding box center [1056, 580] width 18 height 13
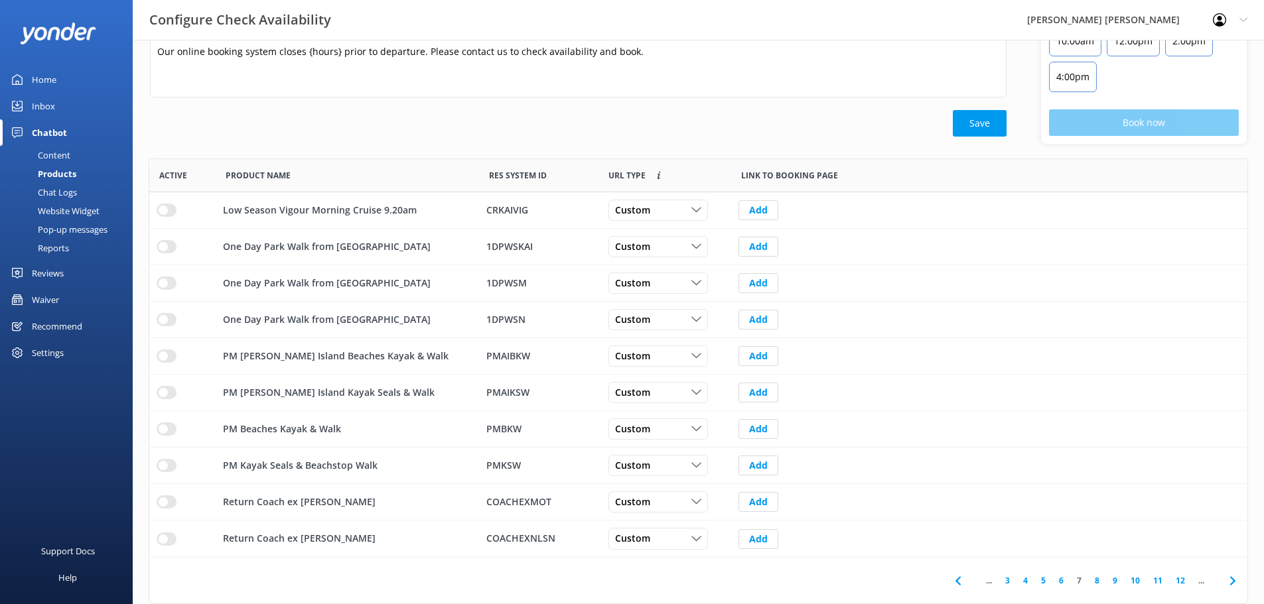
click at [1061, 578] on link "6" at bounding box center [1061, 580] width 18 height 13
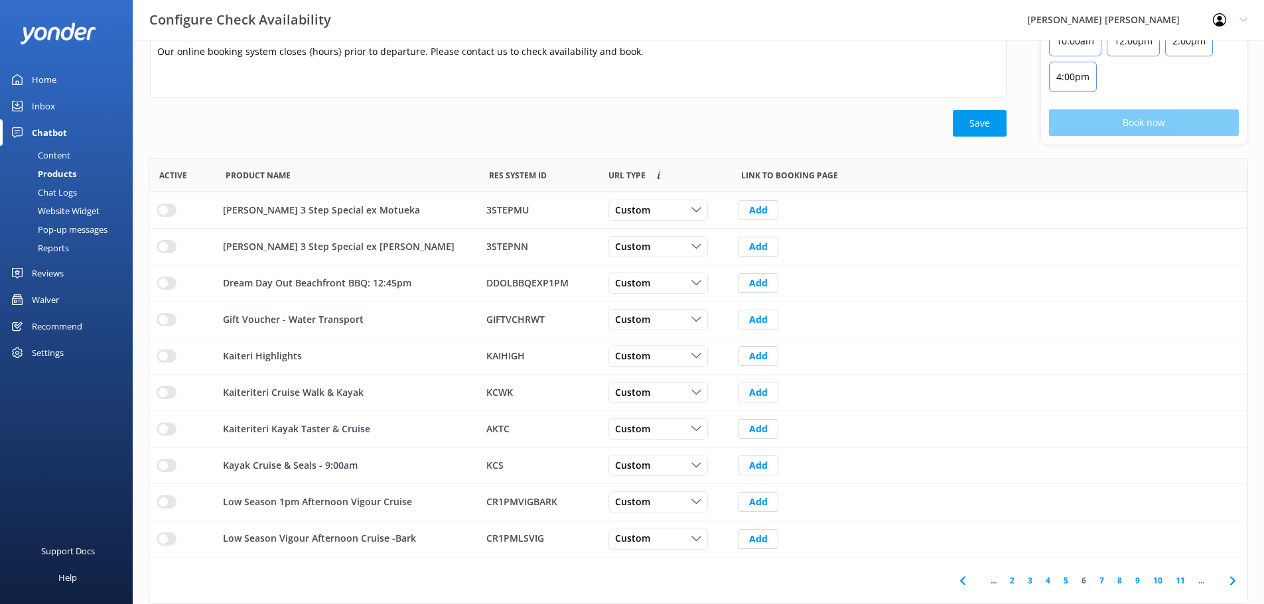
click at [54, 128] on div "Chatbot" at bounding box center [49, 132] width 35 height 27
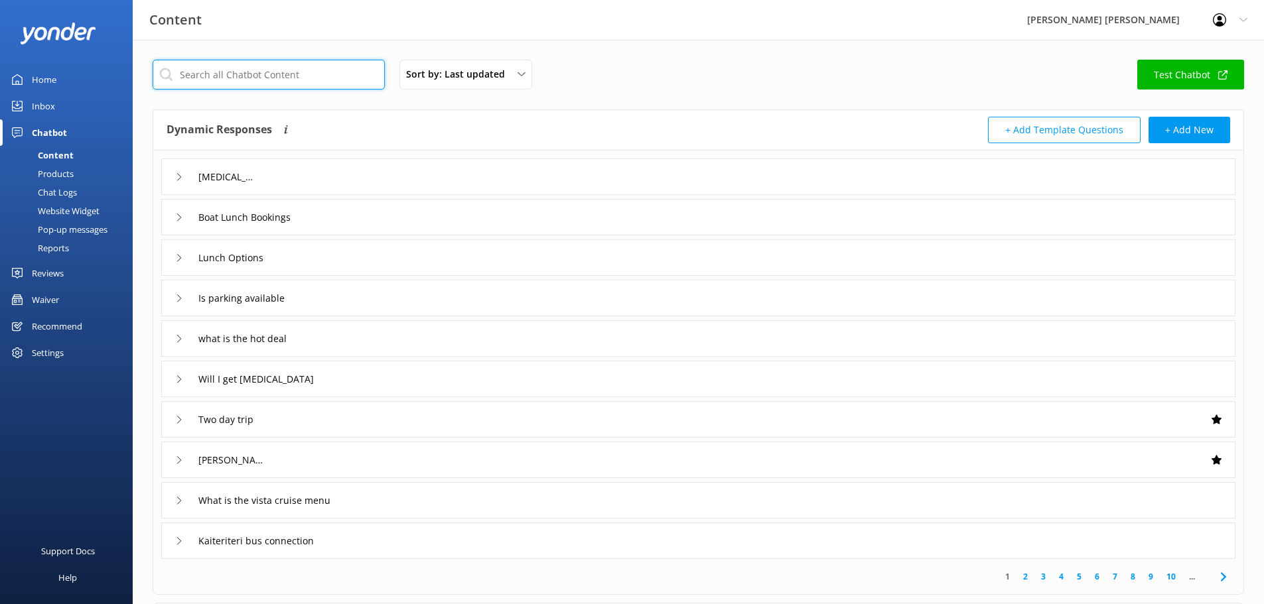
click at [232, 77] on input "text" at bounding box center [269, 75] width 232 height 30
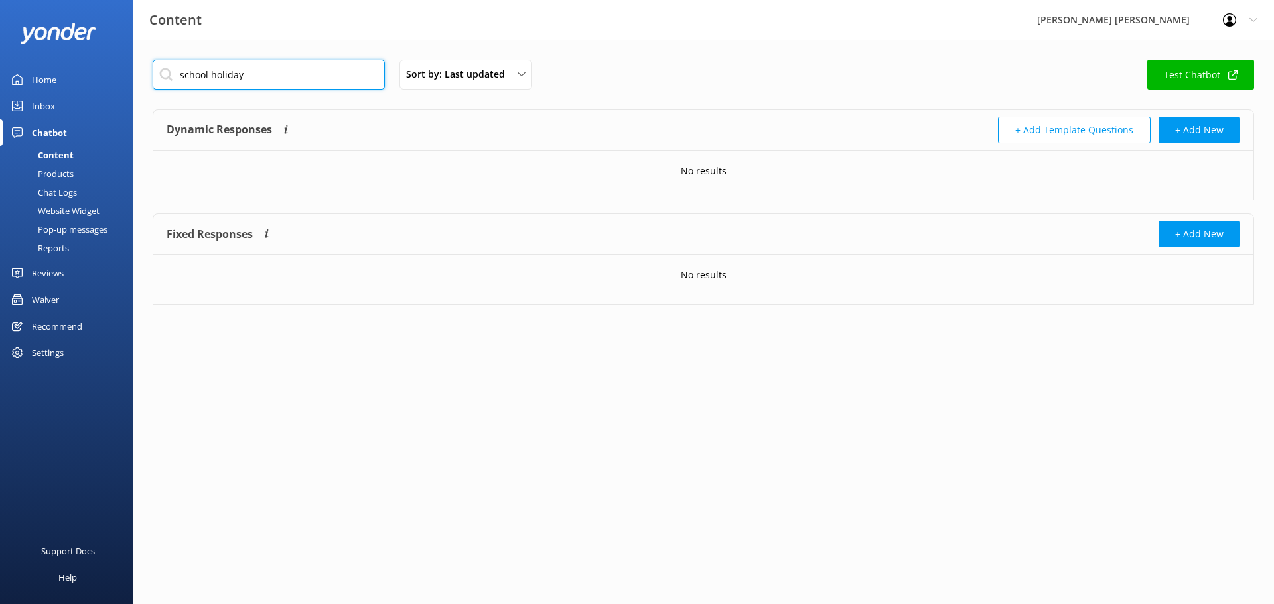
drag, startPoint x: 239, startPoint y: 72, endPoint x: 177, endPoint y: 76, distance: 61.8
click at [177, 76] on input "school holiday" at bounding box center [269, 75] width 232 height 30
type input "s"
type input "free"
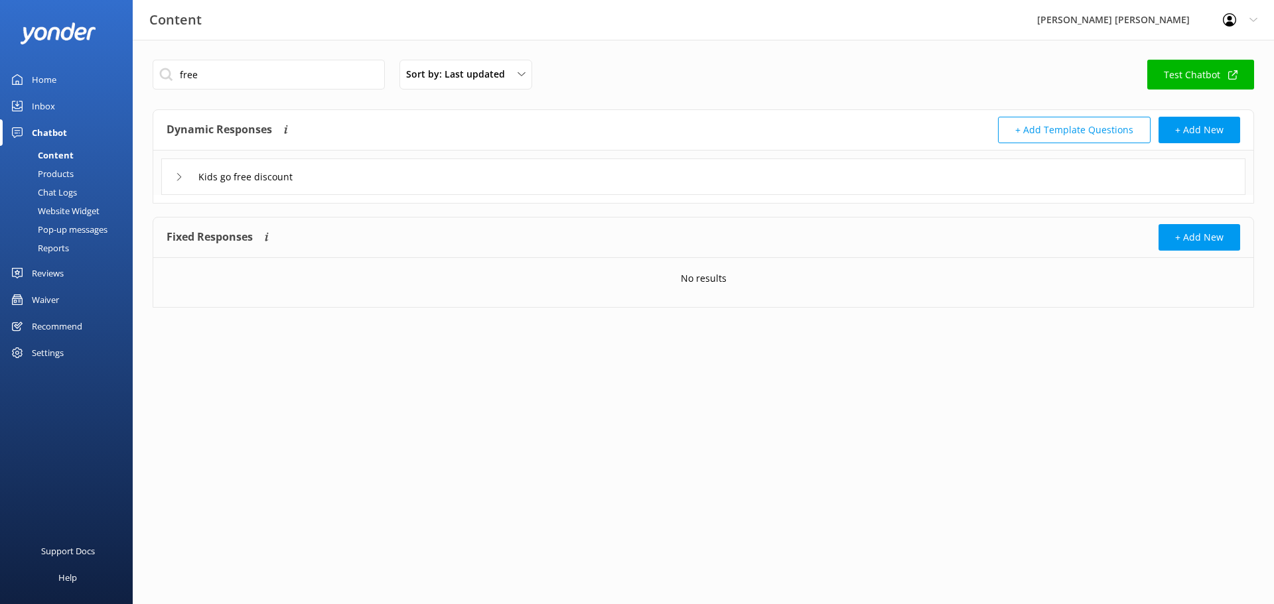
click at [181, 176] on icon at bounding box center [179, 177] width 8 height 8
